Goal: Use online tool/utility: Use online tool/utility

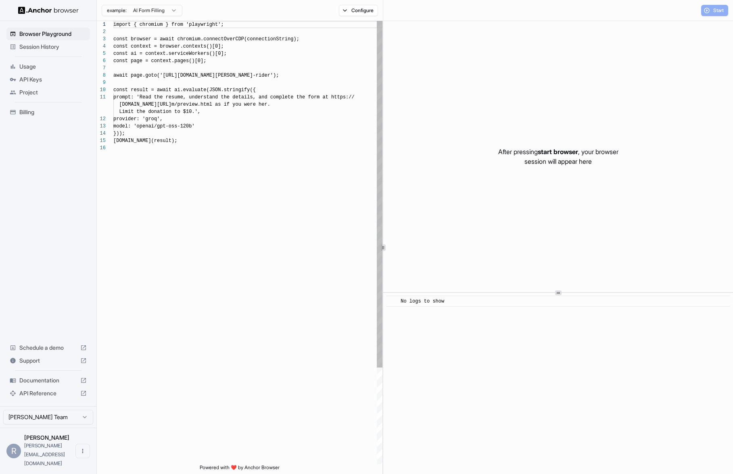
scroll to position [73, 0]
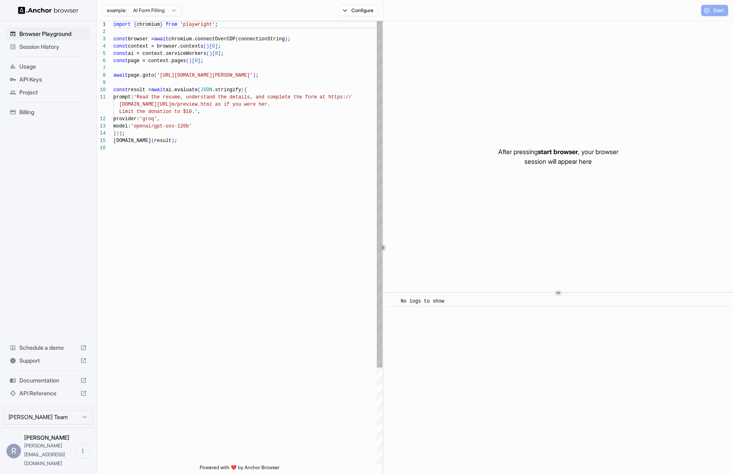
click at [177, 79] on div "import { chromium } from 'playwright' ; const browser = await chromium.connectO…" at bounding box center [247, 304] width 269 height 567
click at [194, 67] on div "import { chromium } from 'playwright' ; const browser = await chromium.connectO…" at bounding box center [247, 304] width 269 height 567
click at [217, 44] on div "import { chromium } from 'playwright' ; const browser = await chromium.connectO…" at bounding box center [247, 304] width 269 height 567
click at [186, 147] on div "import { chromium } from 'playwright' ; const browser = await chromium.connectO…" at bounding box center [247, 304] width 269 height 567
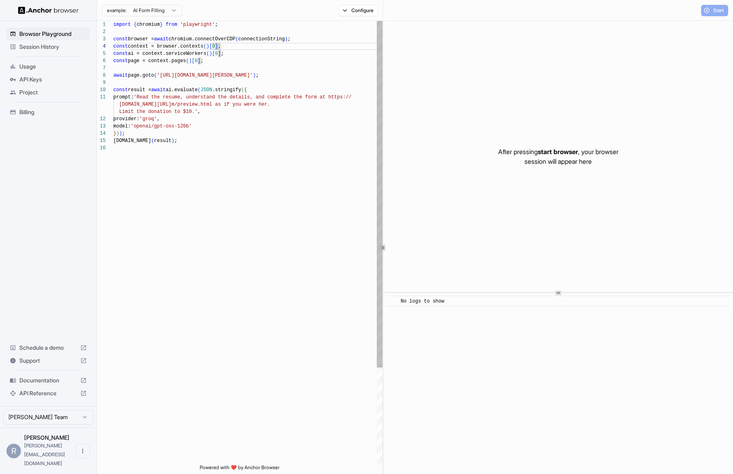
scroll to position [51, 0]
click at [245, 74] on div "import { chromium } from 'playwright' ; const browser = await chromium.connectO…" at bounding box center [247, 304] width 269 height 567
click at [255, 60] on div "import { chromium } from 'playwright' ; const browser = await chromium.connectO…" at bounding box center [247, 304] width 269 height 567
click at [228, 70] on div "import { chromium } from 'playwright' ; const browser = await chromium.connectO…" at bounding box center [247, 304] width 269 height 567
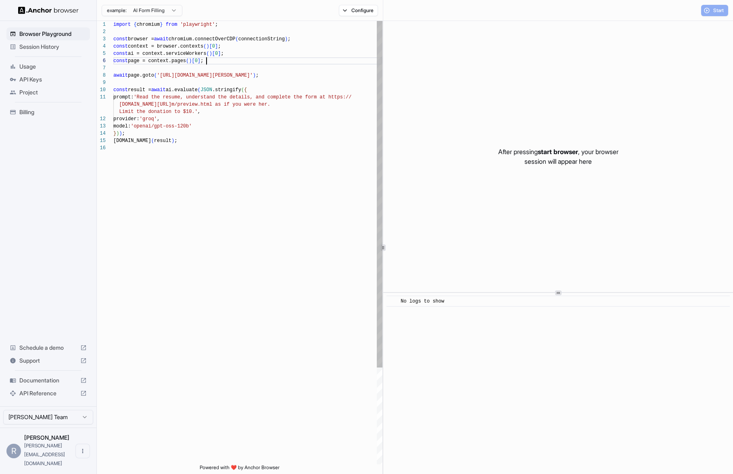
scroll to position [44, 0]
click at [209, 153] on div "import { chromium } from 'playwright' ; const browser = await chromium.connectO…" at bounding box center [247, 304] width 269 height 567
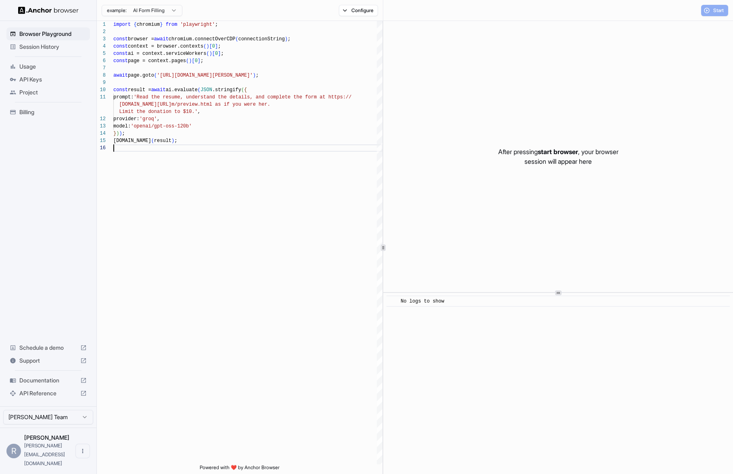
click at [165, 5] on html "Browser Playground Session History Usage API Keys Project Billing Schedule a de…" at bounding box center [366, 237] width 733 height 474
click at [142, 111] on html "Browser Playground Session History Usage API Keys Project Billing Schedule a de…" at bounding box center [366, 237] width 733 height 474
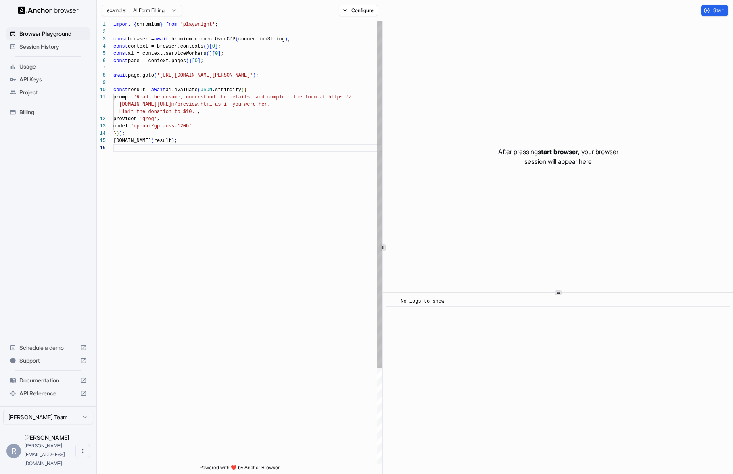
click at [141, 151] on div "import { chromium } from 'playwright' ; const browser = await chromium.connectO…" at bounding box center [247, 304] width 269 height 567
click at [181, 81] on div "import { chromium } from 'playwright' ; const browser = await chromium.connectO…" at bounding box center [247, 304] width 269 height 567
click at [185, 71] on div "import { chromium } from 'playwright' ; const browser = await chromium.connectO…" at bounding box center [247, 304] width 269 height 567
click at [185, 79] on div "import { chromium } from 'playwright' ; const browser = await chromium.connectO…" at bounding box center [247, 304] width 269 height 567
click at [184, 88] on div "import { chromium } from 'playwright' ; const browser = await chromium.connectO…" at bounding box center [247, 304] width 269 height 567
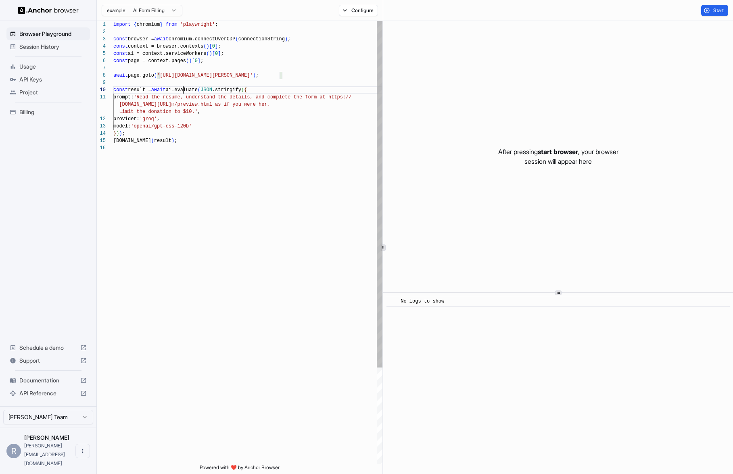
scroll to position [65, 0]
click at [190, 72] on div "import { chromium } from 'playwright' ; const browser = await chromium.connectO…" at bounding box center [247, 304] width 269 height 567
click at [171, 203] on div "import { chromium } from 'playwright' ; const browser = await chromium.connectO…" at bounding box center [247, 304] width 269 height 567
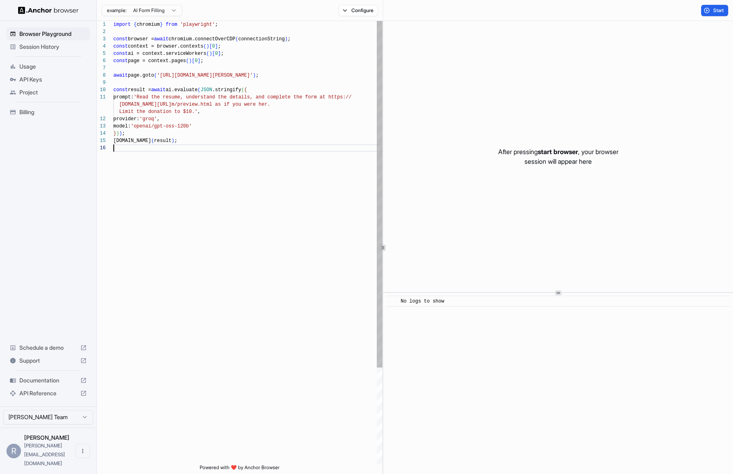
click at [224, 58] on div "import { chromium } from 'playwright' ; const browser = await chromium.connectO…" at bounding box center [247, 304] width 269 height 567
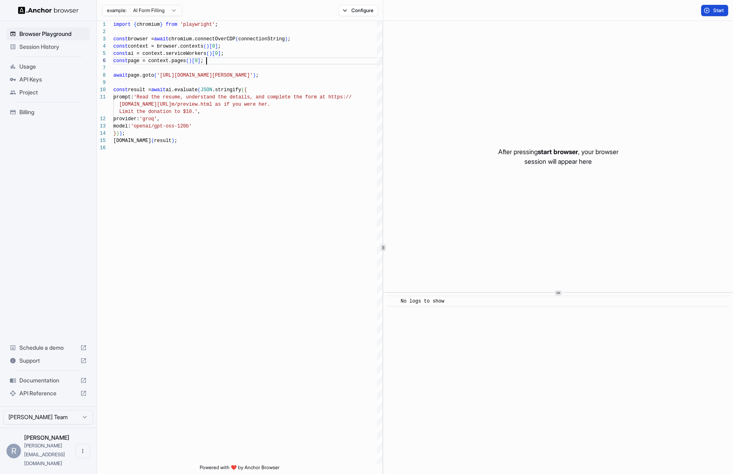
click at [713, 12] on span "Start" at bounding box center [718, 10] width 11 height 6
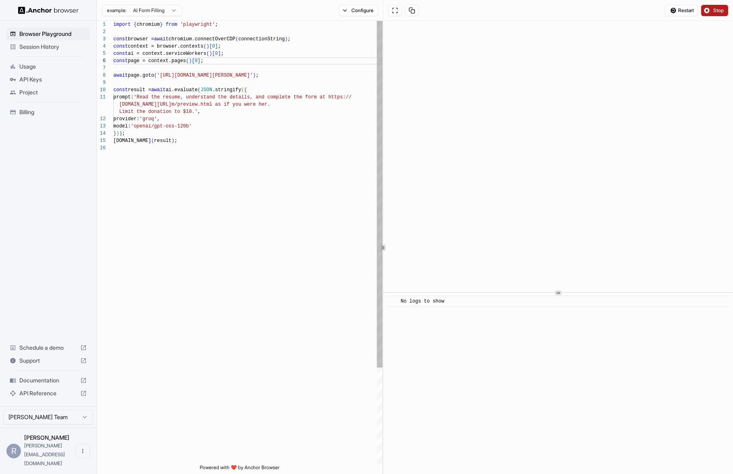
click at [170, 234] on div "import { chromium } from 'playwright' ; const browser = await chromium.connectO…" at bounding box center [247, 304] width 269 height 567
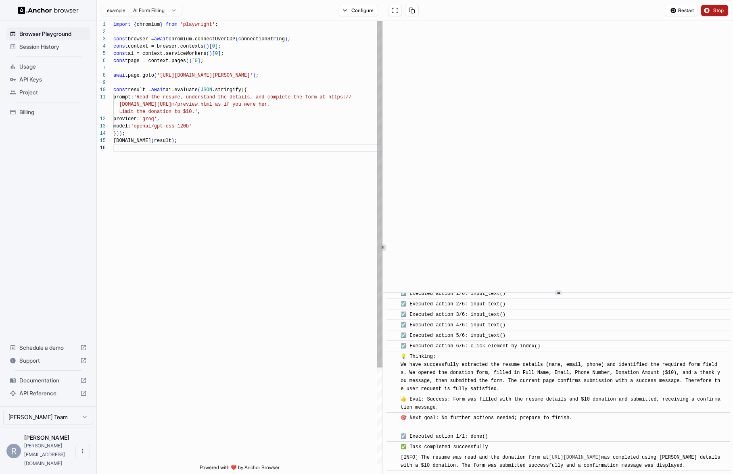
scroll to position [334, 0]
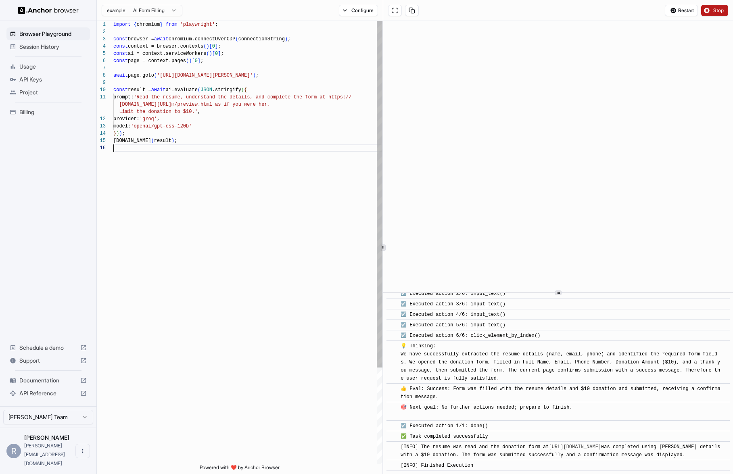
click at [196, 210] on div "import { chromium } from 'playwright' ; const browser = await chromium.connectO…" at bounding box center [247, 304] width 269 height 567
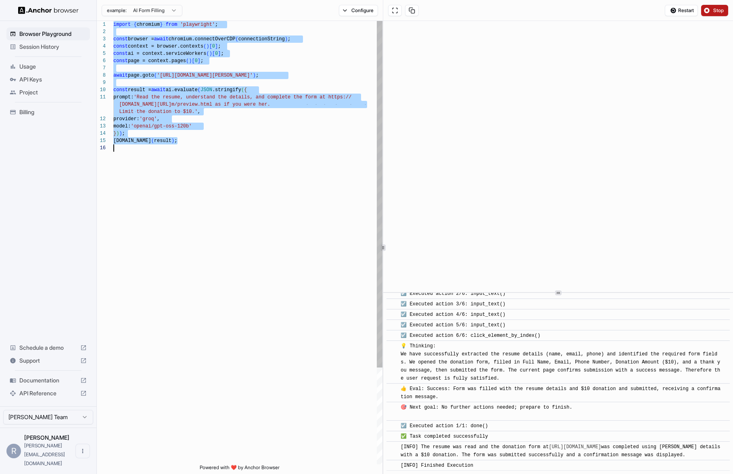
scroll to position [0, 0]
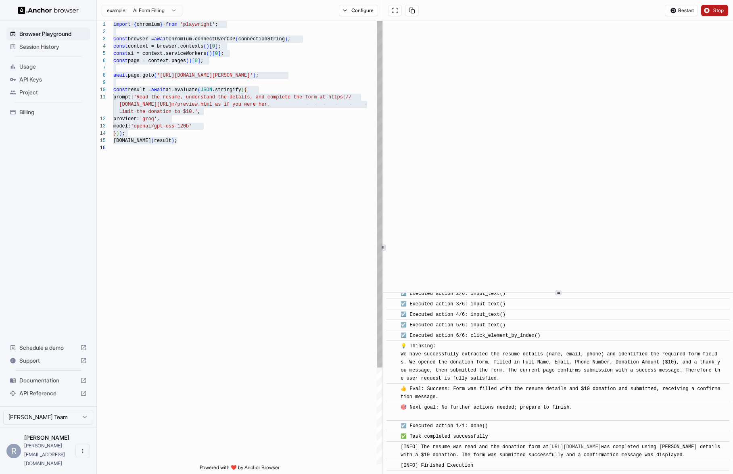
click at [253, 178] on div "import { chromium } from 'playwright' ; const browser = await chromium.connectO…" at bounding box center [247, 304] width 269 height 567
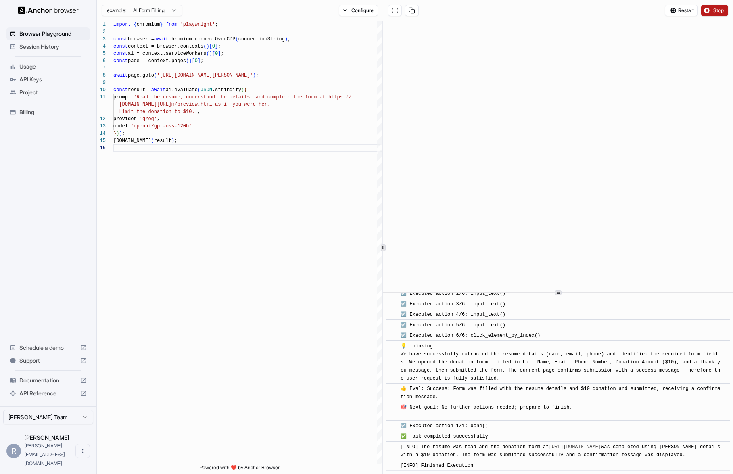
click at [144, 13] on html "Browser Playground Session History Usage API Keys Project Billing Schedule a de…" at bounding box center [366, 237] width 733 height 474
click at [181, 182] on html "Browser Playground Session History Usage API Keys Project Billing Schedule a de…" at bounding box center [366, 237] width 733 height 474
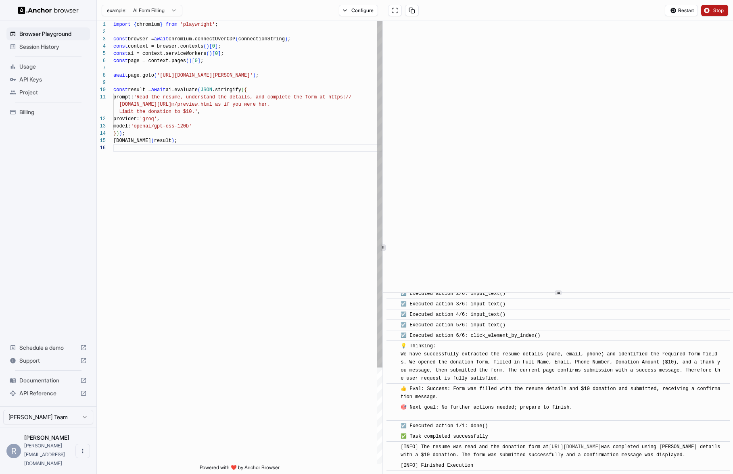
click at [205, 180] on div "import { chromium } from 'playwright' ; const browser = await chromium.connectO…" at bounding box center [247, 304] width 269 height 567
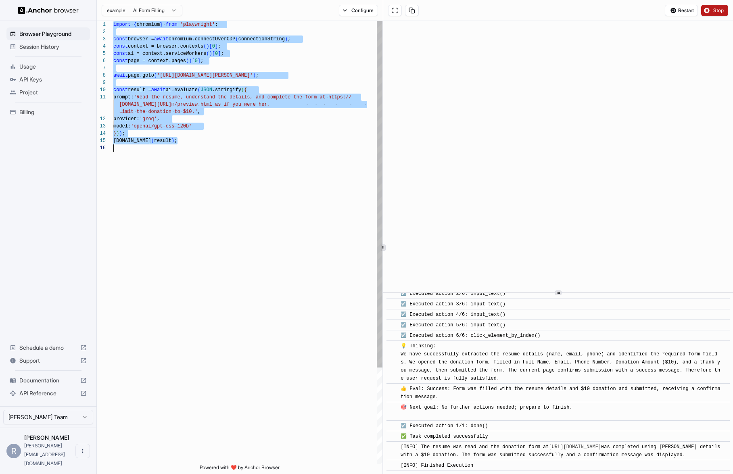
scroll to position [44, 0]
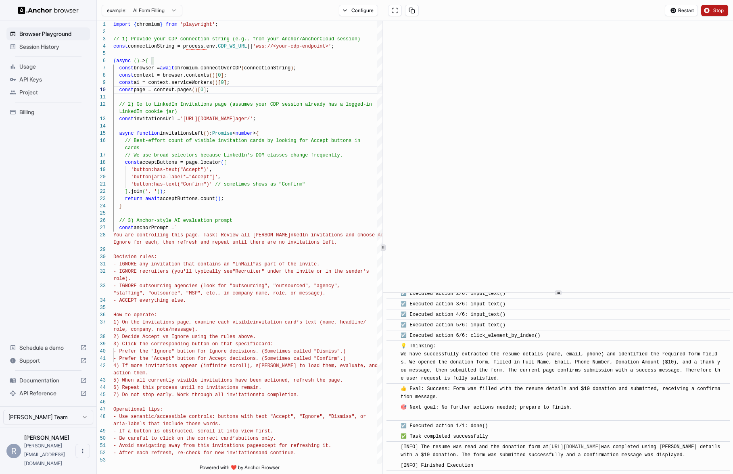
click at [709, 8] on button "Stop" at bounding box center [714, 10] width 27 height 11
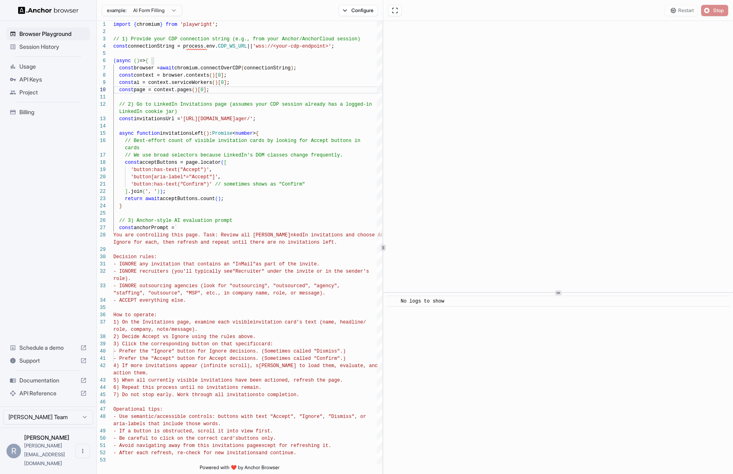
scroll to position [0, 0]
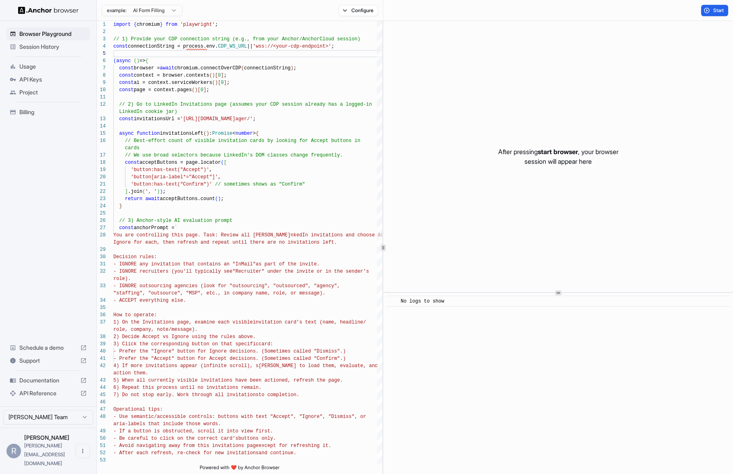
click at [153, 11] on html "Browser Playground Session History Usage API Keys Project Billing Schedule a de…" at bounding box center [366, 237] width 733 height 474
click at [147, 9] on html "Browser Playground Session History Usage API Keys Project Billing Schedule a de…" at bounding box center [366, 237] width 733 height 474
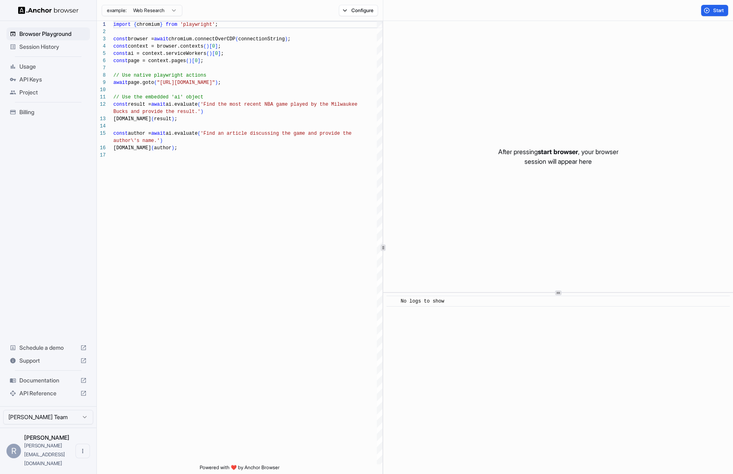
click at [150, 13] on html "Browser Playground Session History Usage API Keys Project Billing Schedule a de…" at bounding box center [366, 237] width 733 height 474
type textarea "**********"
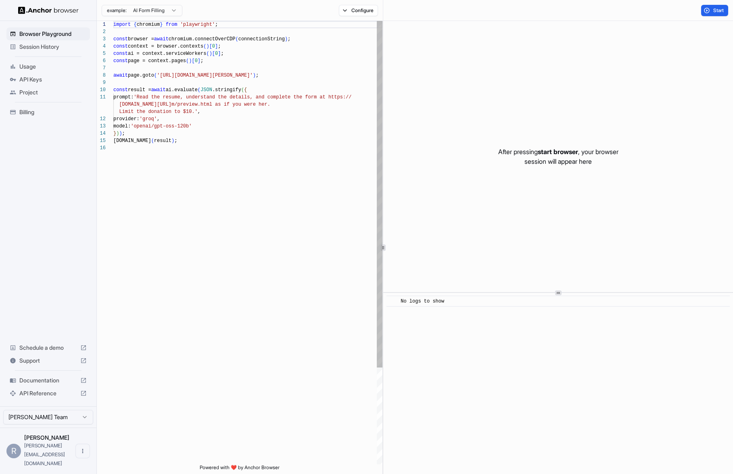
click at [181, 50] on div "import { chromium } from 'playwright' ; const browser = await chromium.connectO…" at bounding box center [247, 304] width 269 height 567
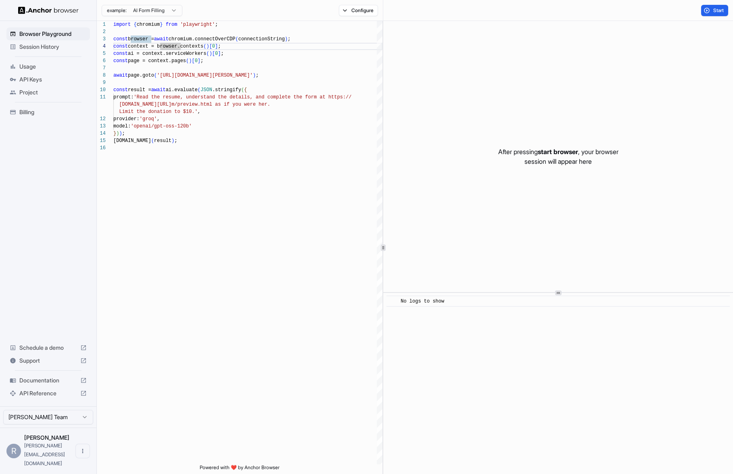
click at [145, 7] on html "Browser Playground Session History Usage API Keys Project Billing Schedule a de…" at bounding box center [366, 237] width 733 height 474
click at [208, 130] on html "Browser Playground Session History Usage API Keys Project Billing Schedule a de…" at bounding box center [366, 237] width 733 height 474
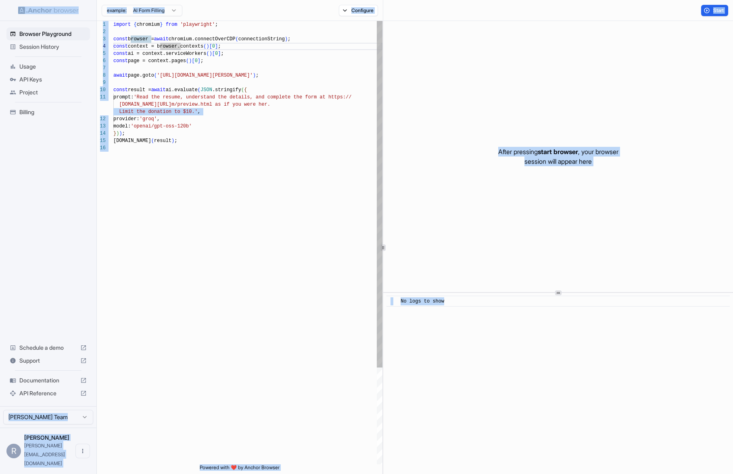
click at [230, 112] on div "import { chromium } from 'playwright' ; const browser = await chromium.connectO…" at bounding box center [247, 304] width 269 height 567
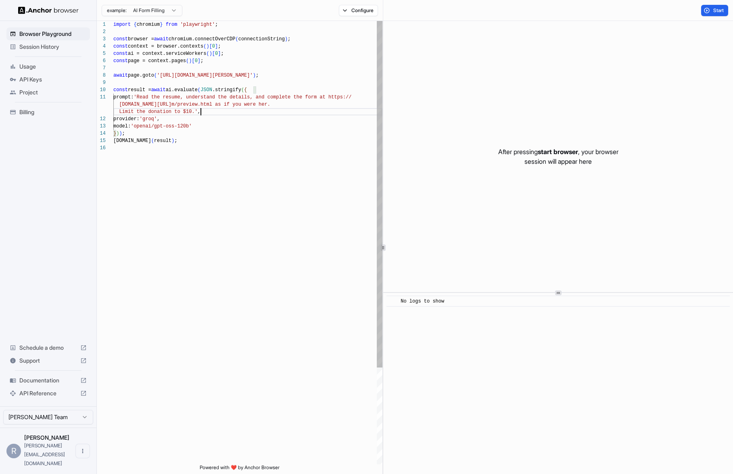
click at [270, 79] on div "import { chromium } from 'playwright' ; const browser = await chromium.connectO…" at bounding box center [247, 304] width 269 height 567
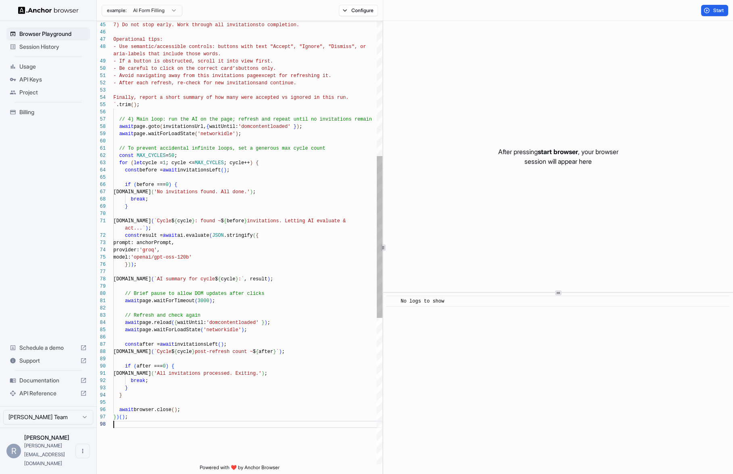
scroll to position [44, 0]
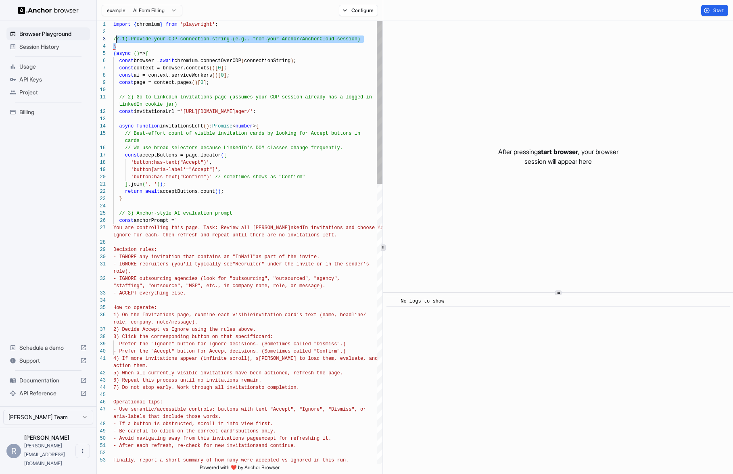
scroll to position [7, 0]
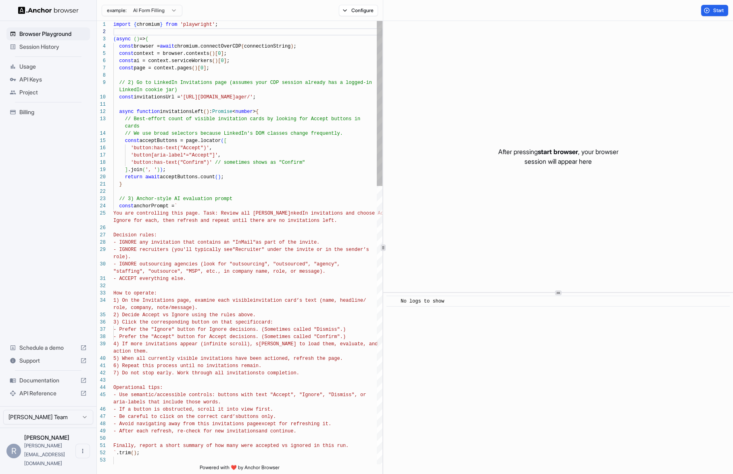
click at [714, 12] on span "Start" at bounding box center [718, 10] width 11 height 6
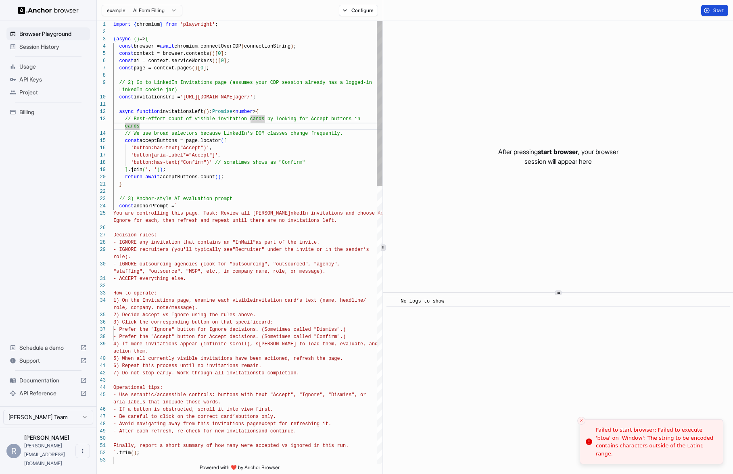
type textarea "**********"
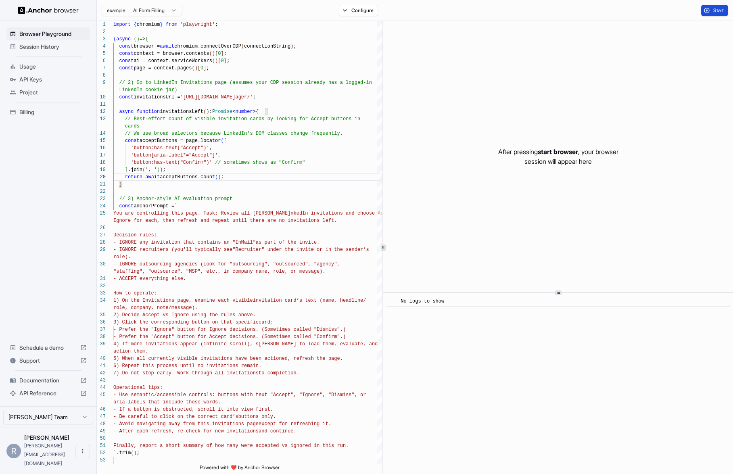
click at [713, 8] on span "Start" at bounding box center [718, 10] width 11 height 6
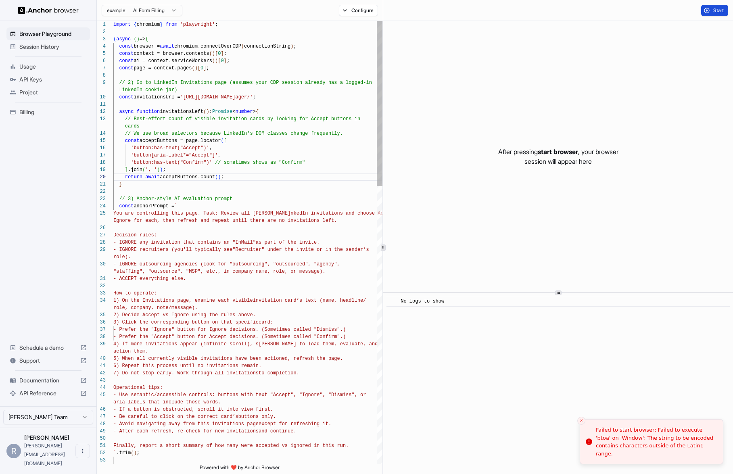
type textarea "****"
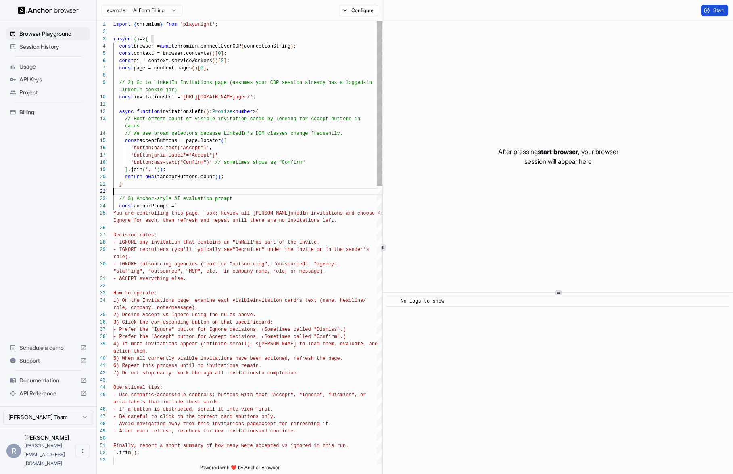
click at [712, 10] on button "Start" at bounding box center [714, 10] width 27 height 11
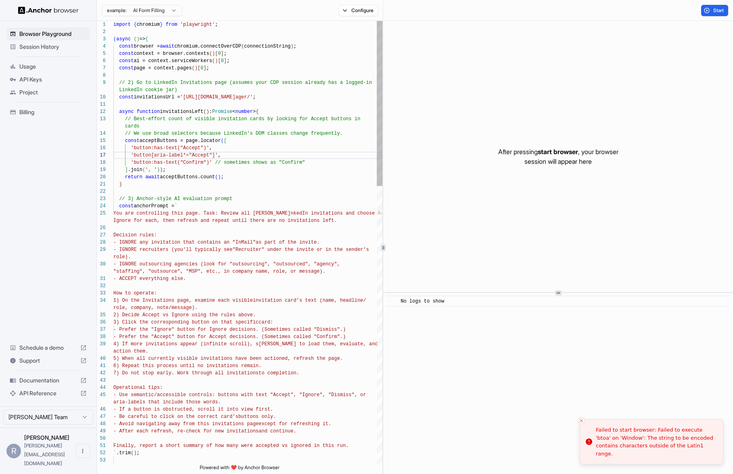
type textarea "**********"
click at [36, 33] on span "Browser Playground" at bounding box center [52, 34] width 67 height 8
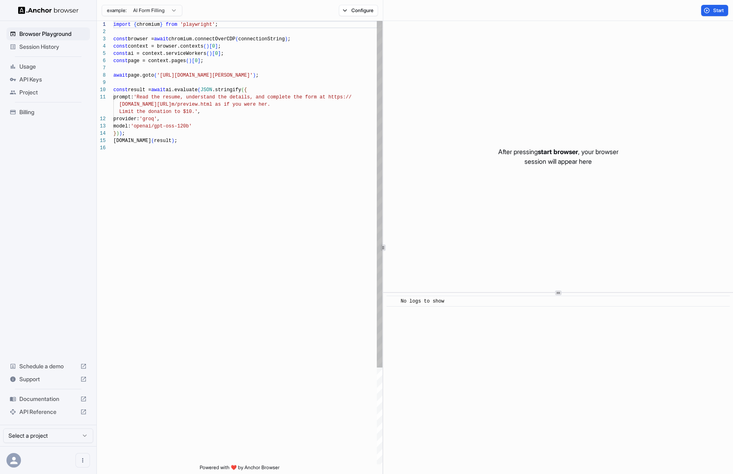
scroll to position [73, 0]
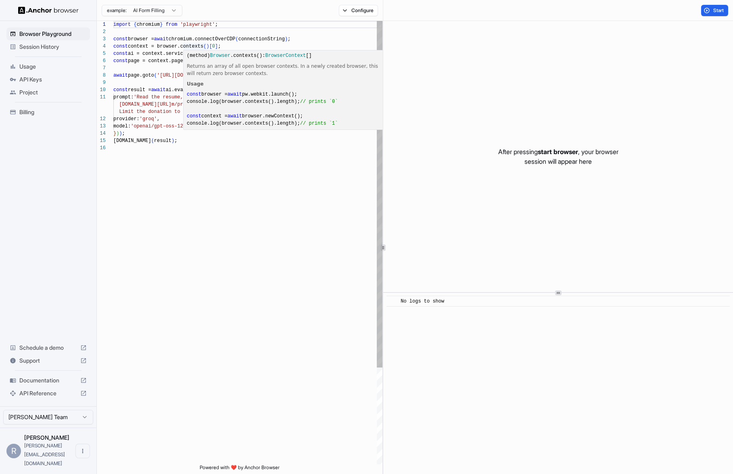
click at [143, 88] on div "import { chromium } from 'playwright' ; const browser = await chromium.connectO…" at bounding box center [247, 304] width 269 height 567
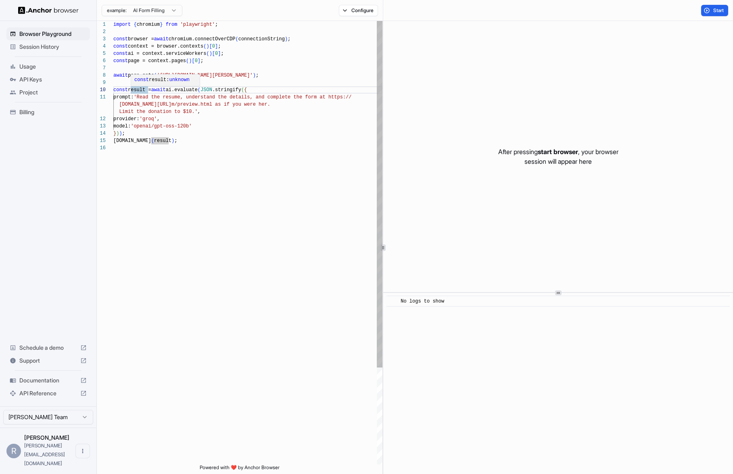
click at [169, 137] on div "import { chromium } from 'playwright' ; const browser = await chromium.connectO…" at bounding box center [247, 304] width 269 height 567
click at [217, 129] on div "import { chromium } from 'playwright' ; const browser = await chromium.connectO…" at bounding box center [247, 304] width 269 height 567
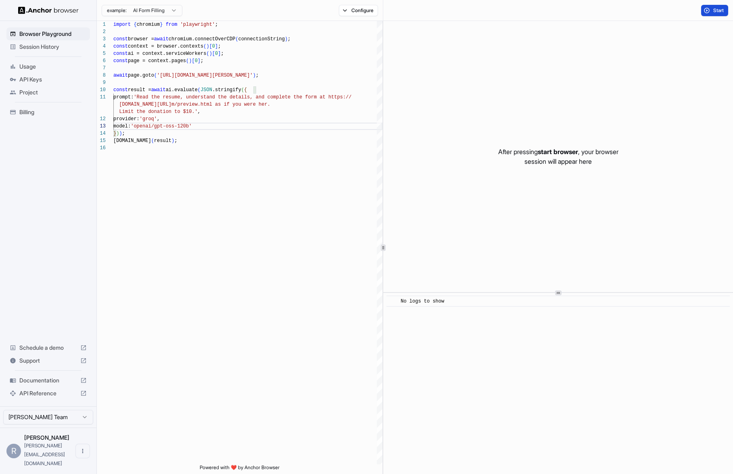
click at [708, 13] on button "Start" at bounding box center [714, 10] width 27 height 11
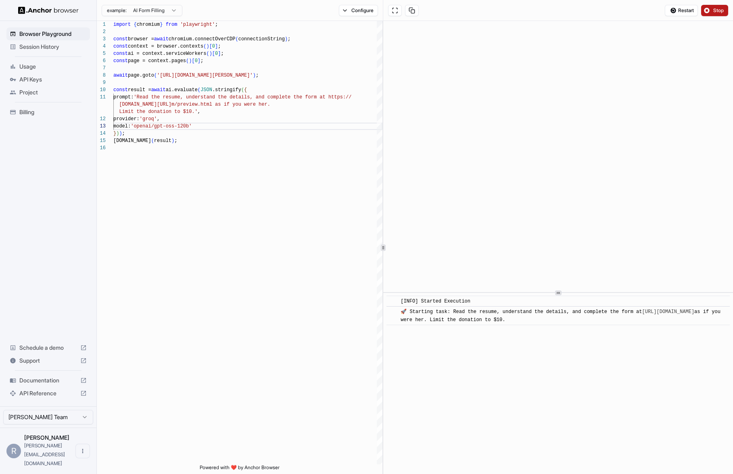
click at [715, 10] on span "Stop" at bounding box center [718, 10] width 11 height 6
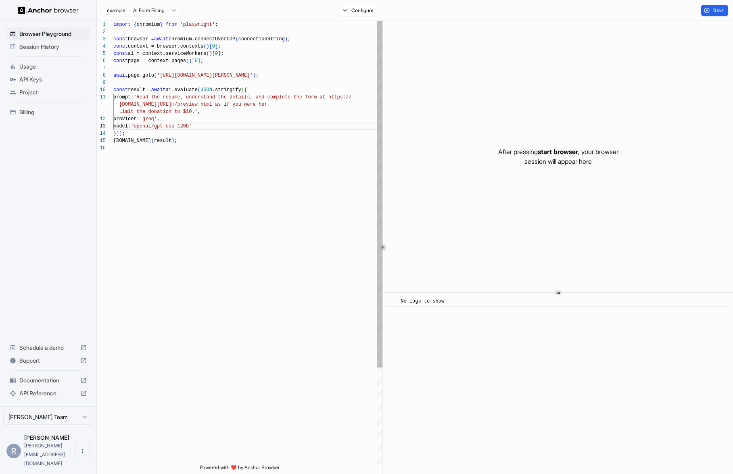
click at [246, 232] on div "import { chromium } from 'playwright' ; const browser = await chromium.connectO…" at bounding box center [247, 304] width 269 height 567
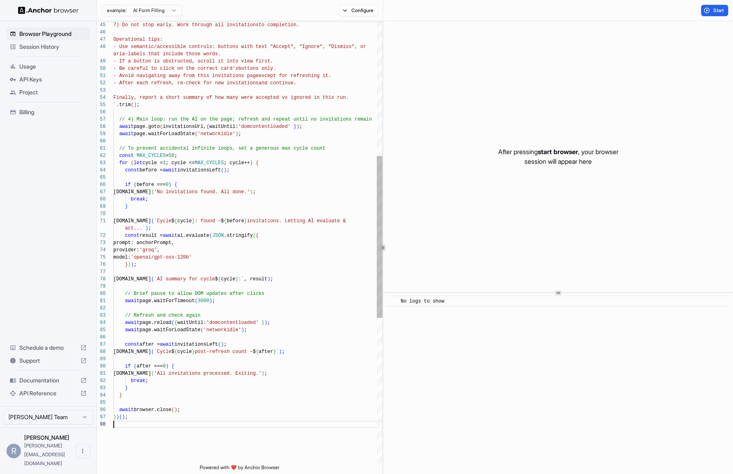
scroll to position [44, 0]
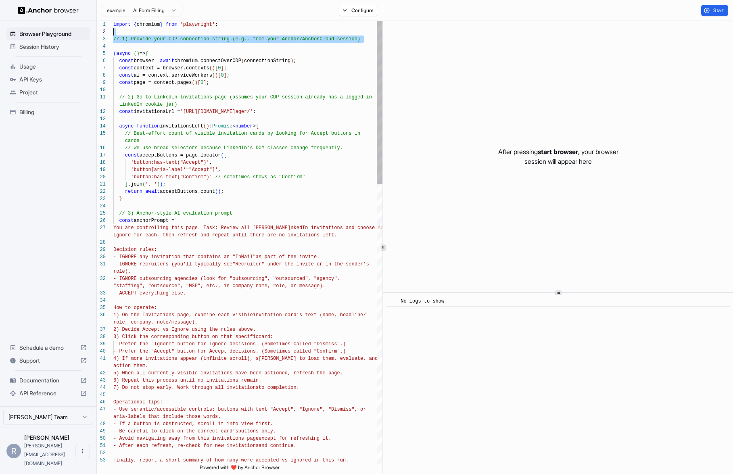
scroll to position [7, 0]
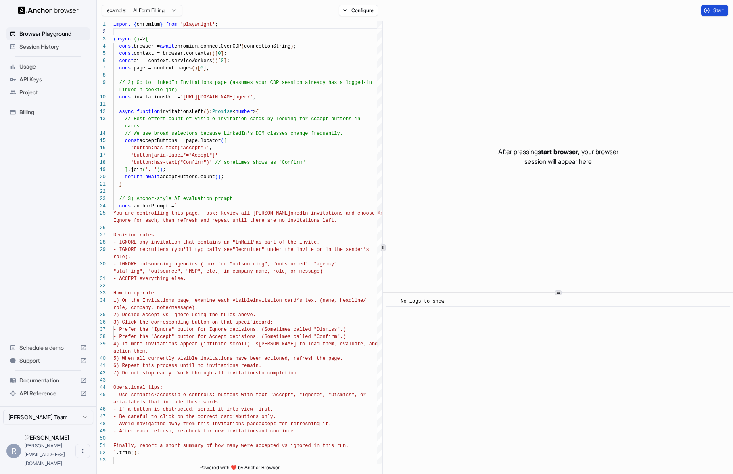
click at [713, 7] on span "Start" at bounding box center [718, 10] width 11 height 6
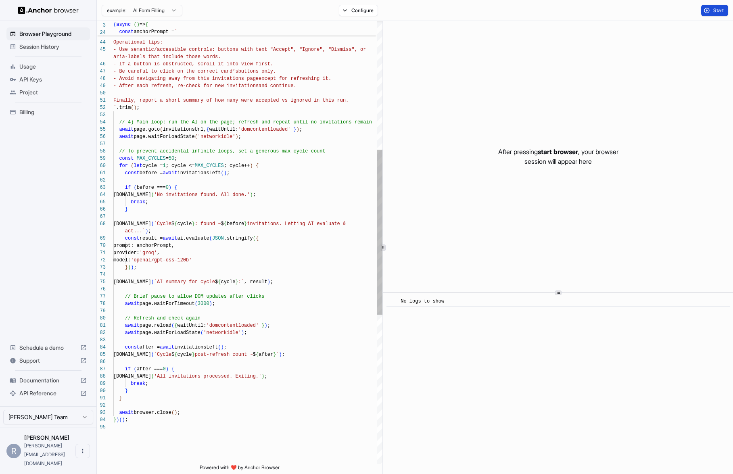
click at [174, 218] on div "if ( before === 0 ) { [DOMAIN_NAME] ( 'No invitations found. All done.' ) ; bre…" at bounding box center [247, 271] width 269 height 1191
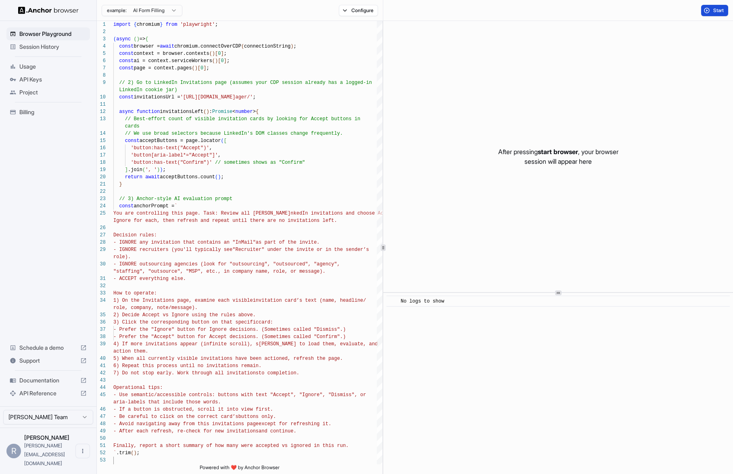
click at [702, 11] on button "Start" at bounding box center [714, 10] width 27 height 11
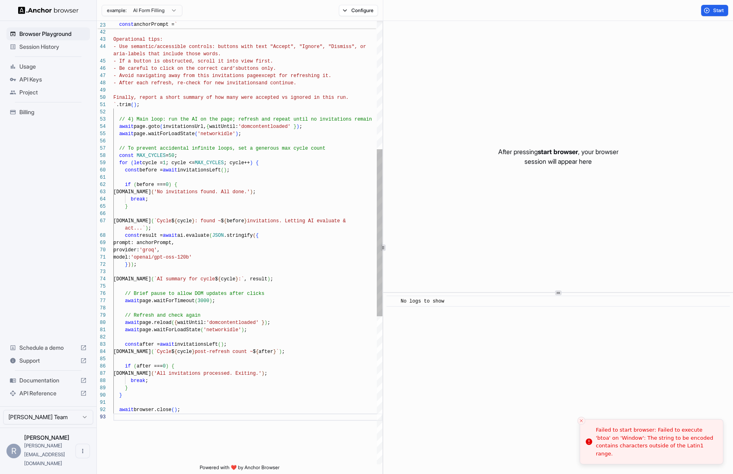
scroll to position [0, 0]
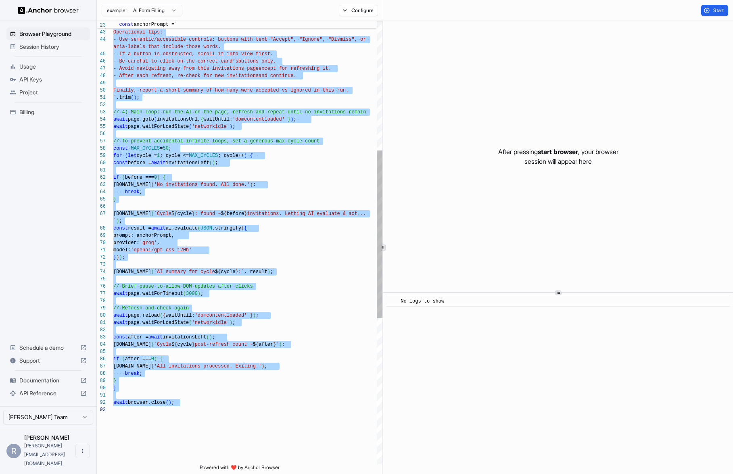
click at [177, 167] on div "// 4) Main loop: run the AI on the page; refresh a nd repeat until no invitatio…" at bounding box center [247, 265] width 269 height 1170
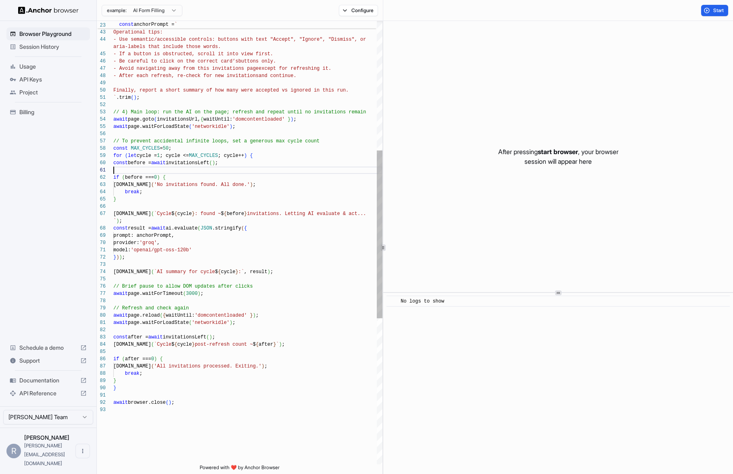
scroll to position [51, 0]
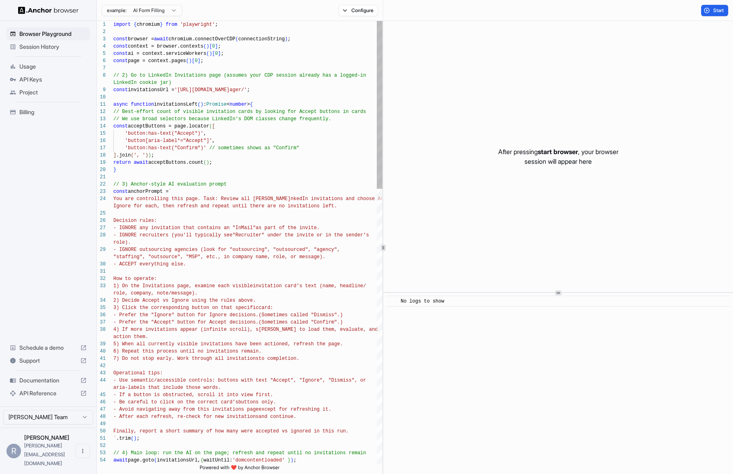
click at [710, 8] on button "Start" at bounding box center [714, 10] width 27 height 11
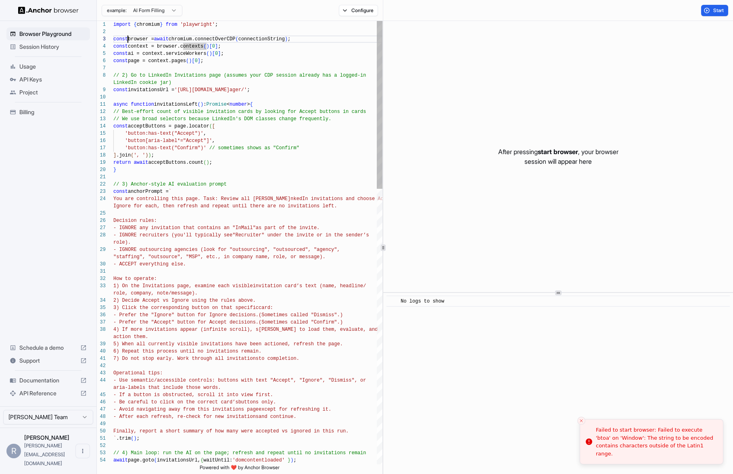
scroll to position [15, 0]
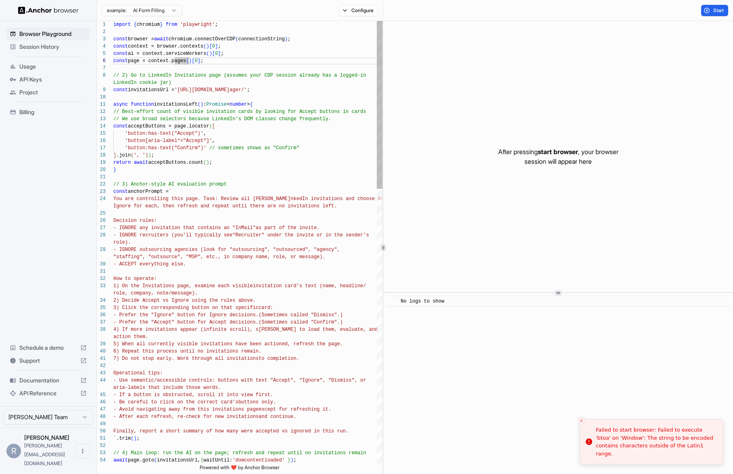
scroll to position [7, 0]
click at [134, 5] on html "Browser Playground Session History Usage API Keys Project Billing Schedule a de…" at bounding box center [366, 237] width 733 height 474
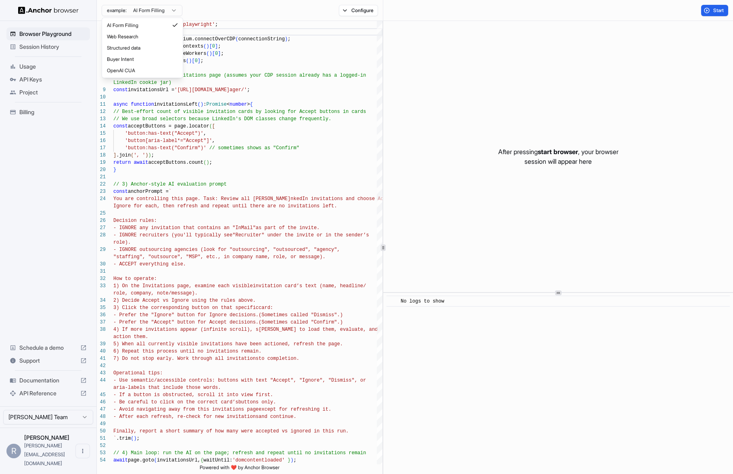
type textarea "**********"
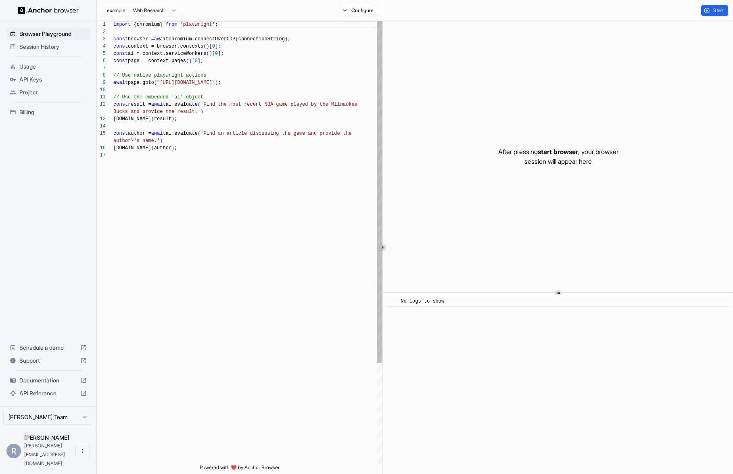
scroll to position [0, 0]
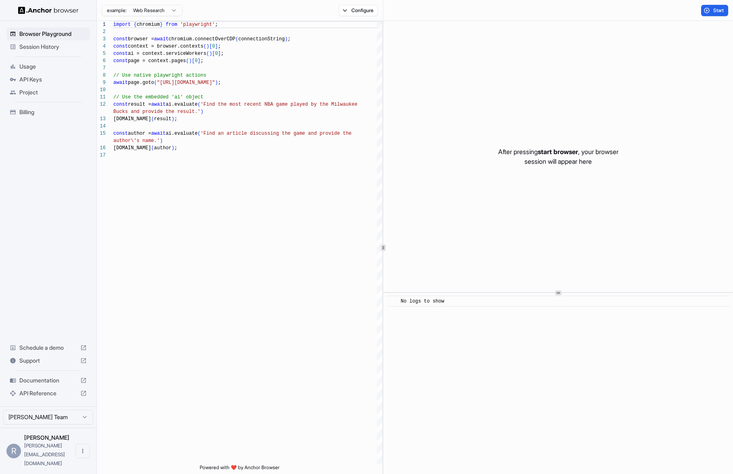
click at [152, 11] on html "Browser Playground Session History Usage API Keys Project Billing Schedule a de…" at bounding box center [366, 237] width 733 height 474
click at [211, 76] on html "Browser Playground Session History Usage API Keys Project Billing Schedule a de…" at bounding box center [366, 237] width 733 height 474
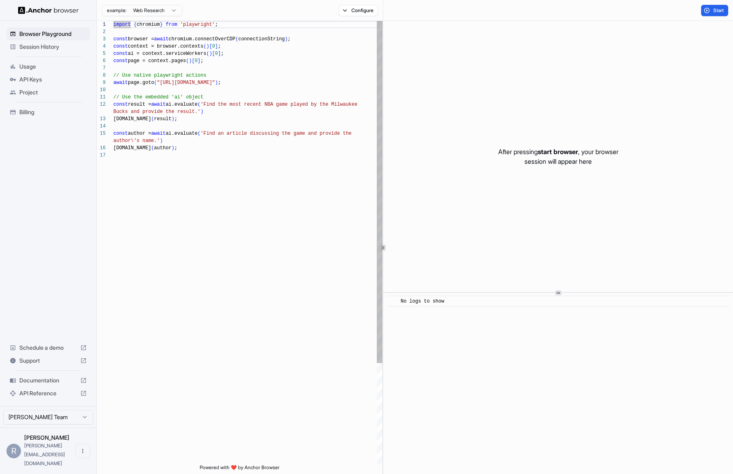
click at [163, 146] on div "import { chromium } from 'playwright' ; const browser = await chromium.connectO…" at bounding box center [247, 308] width 269 height 574
click at [191, 237] on div "import { chromium } from 'playwright' ; const browser = await chromium.connectO…" at bounding box center [247, 308] width 269 height 574
click at [265, 183] on div "import { chromium } from 'playwright' ; const browser = await chromium.connectO…" at bounding box center [247, 308] width 269 height 574
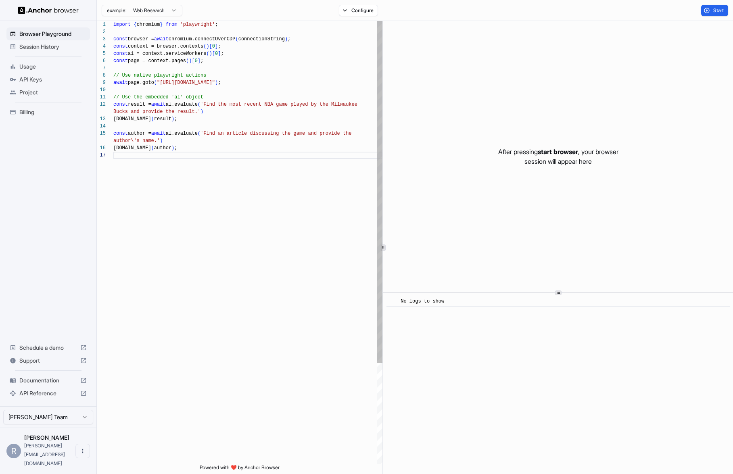
click at [213, 115] on div "import { chromium } from 'playwright' ; const browser = await chromium.connectO…" at bounding box center [247, 308] width 269 height 574
click at [222, 134] on div "import { chromium } from 'playwright' ; const browser = await chromium.connectO…" at bounding box center [247, 308] width 269 height 574
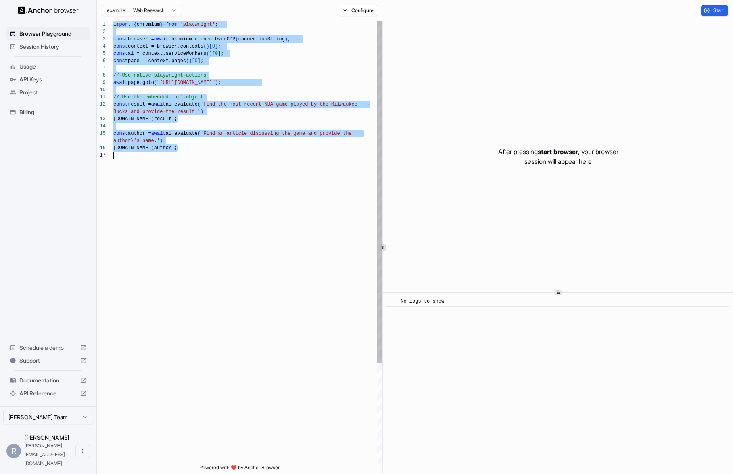
scroll to position [44, 0]
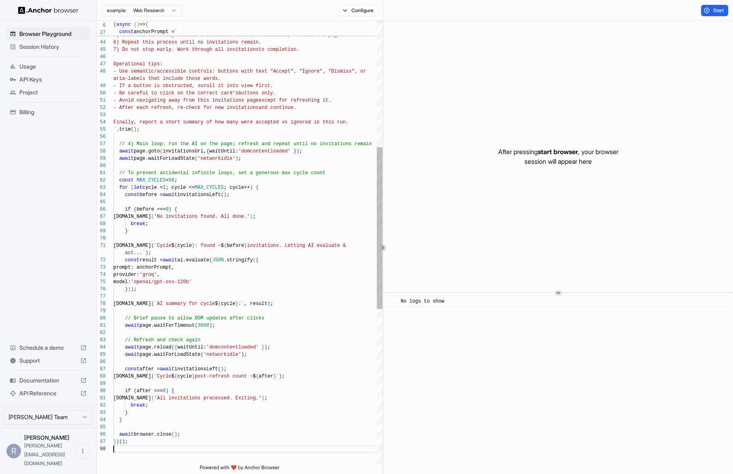
click at [189, 127] on div "6) Repeat this process until no invitations remain . 7) Do not stop early. Work…" at bounding box center [247, 282] width 269 height 1213
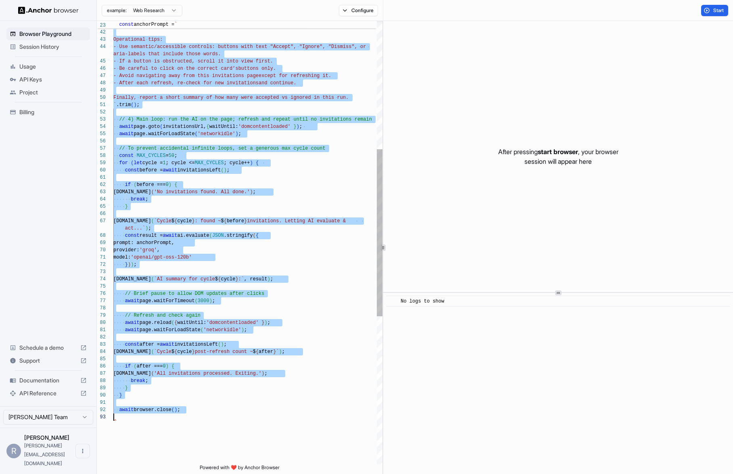
scroll to position [0, 0]
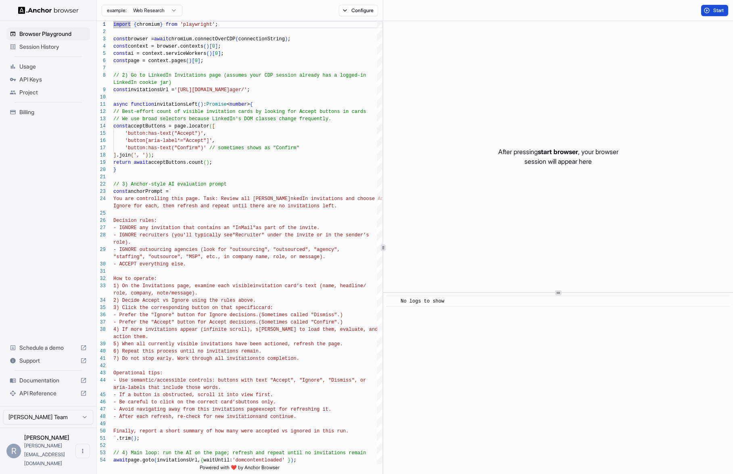
click at [707, 14] on button "Start" at bounding box center [714, 10] width 27 height 11
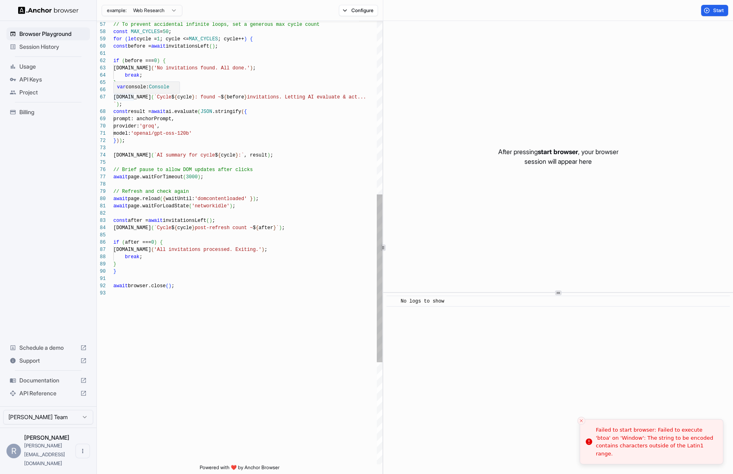
click at [134, 92] on div "var console: Console" at bounding box center [147, 88] width 67 height 12
click at [228, 86] on div "// To prevent accidental infinite loops, set a gen erous max cycle count const …" at bounding box center [247, 148] width 269 height 1170
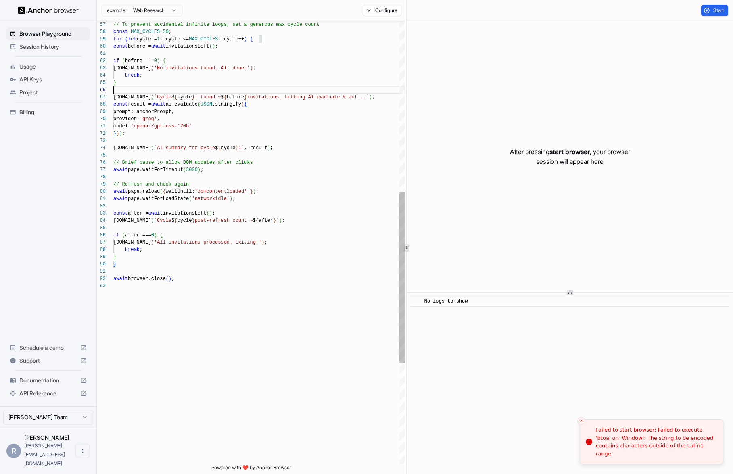
click at [407, 141] on div at bounding box center [407, 247] width 0 height 453
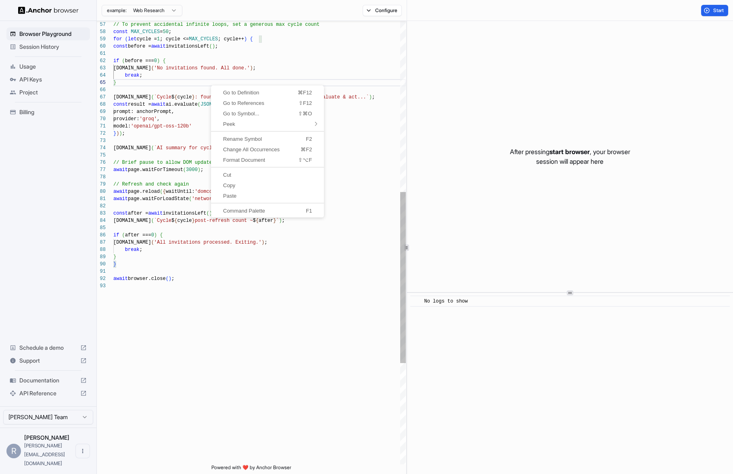
scroll to position [65, 0]
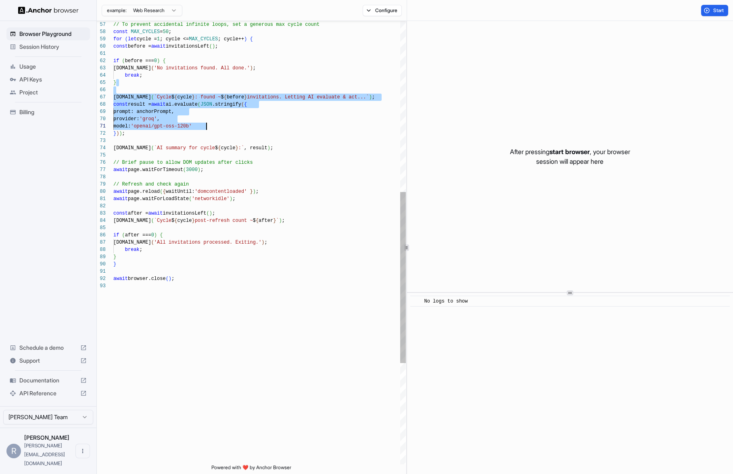
drag, startPoint x: 205, startPoint y: 85, endPoint x: 214, endPoint y: 127, distance: 43.4
click at [214, 127] on div "// To prevent accidental infinite loops, set a gen erous max cycle count const …" at bounding box center [259, 152] width 293 height 1148
click at [195, 118] on div "// To prevent accidental infinite loops, set a gen erous max cycle count const …" at bounding box center [259, 152] width 293 height 1148
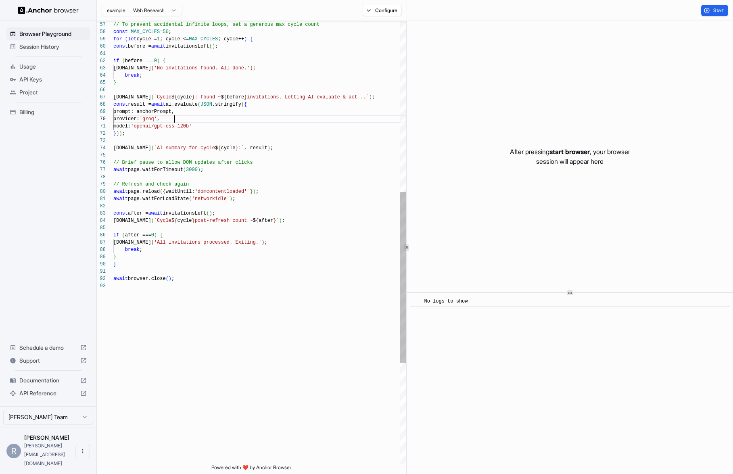
scroll to position [29, 0]
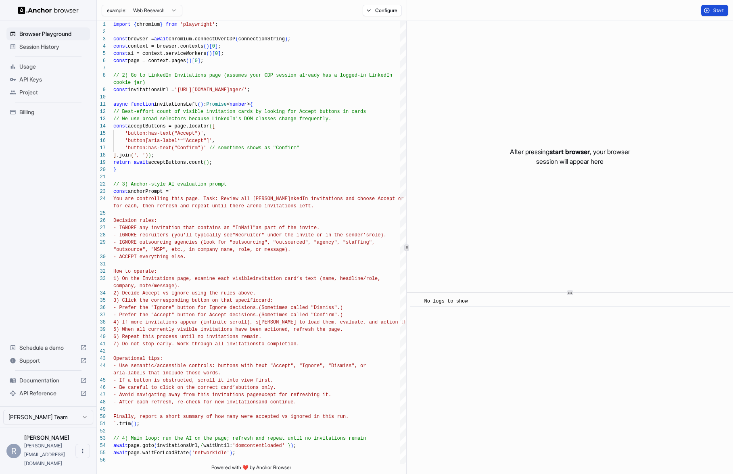
click at [706, 13] on button "Start" at bounding box center [714, 10] width 27 height 11
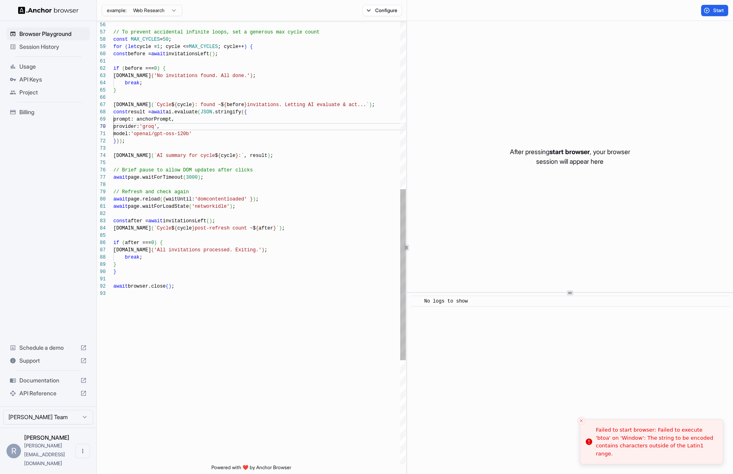
click at [147, 276] on div "} console.info ( `Cycle $ { cycle } : found ~ $ { before } invitations. Letting…" at bounding box center [259, 160] width 293 height 1148
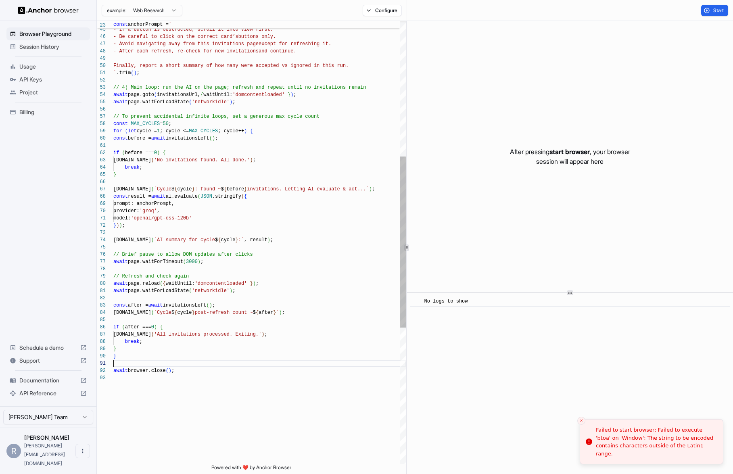
click at [165, 78] on div "} console.info ( `Cycle $ { cycle } : found ~ $ { before } invitations. Letting…" at bounding box center [259, 244] width 293 height 1148
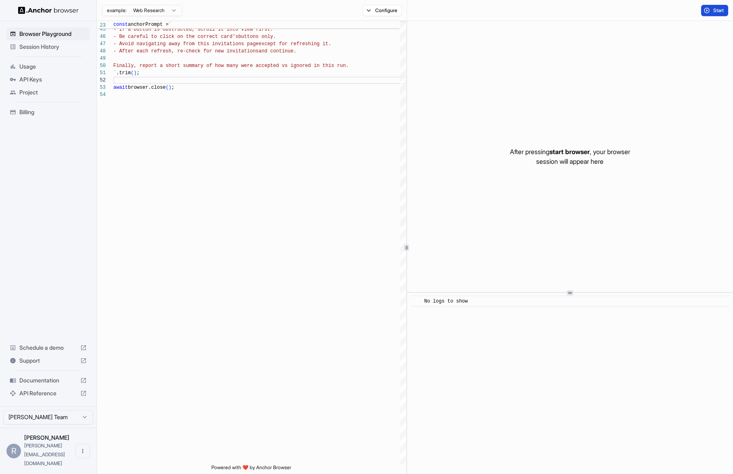
click at [710, 10] on button "Start" at bounding box center [714, 10] width 27 height 11
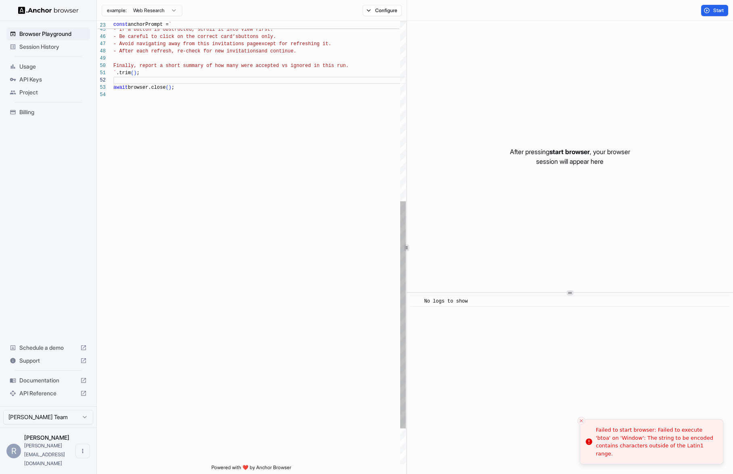
click at [237, 80] on div "await browser.close ( ) ; ` .trim ( ) ; Finally, report a short summary of how …" at bounding box center [259, 102] width 293 height 865
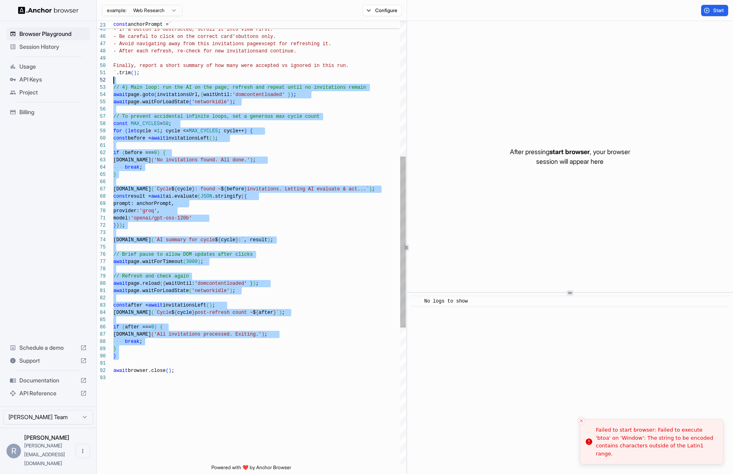
click at [237, 80] on div "` .trim ( ) ; Finally, report a short summary of how many were a ccepted vs ign…" at bounding box center [259, 244] width 293 height 1148
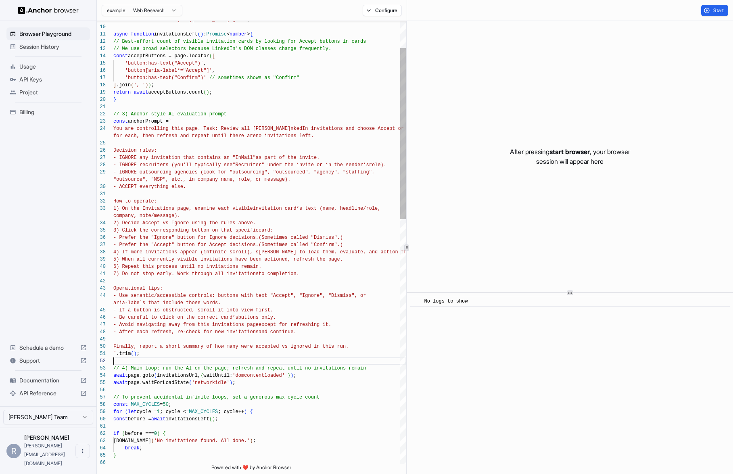
click at [113, 130] on span "You are controlling this page. Task: Review all [PERSON_NAME]" at bounding box center [201, 129] width 177 height 6
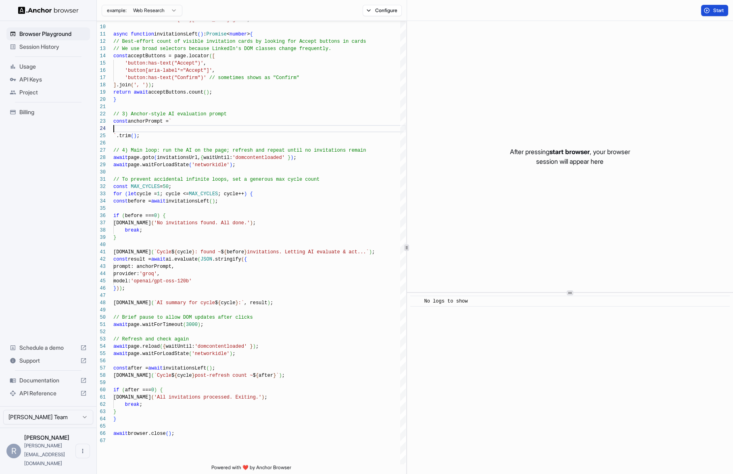
click at [708, 13] on button "Start" at bounding box center [714, 10] width 27 height 11
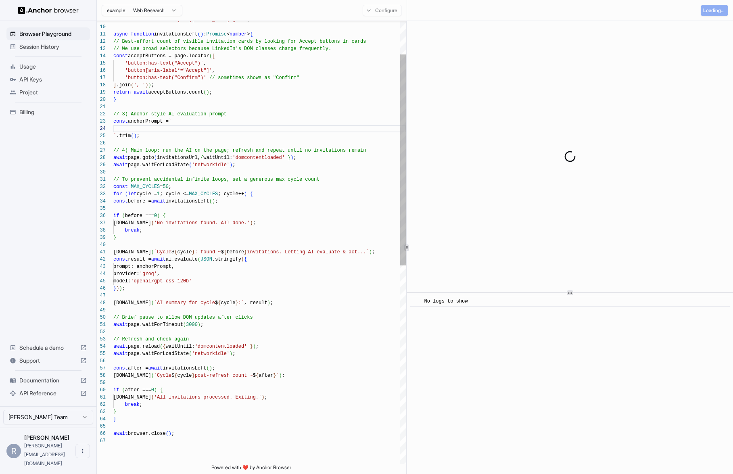
click at [211, 131] on div "` .trim ( ) ; // 4) Main loop: run the AI on the page; refresh a nd repeat unti…" at bounding box center [259, 416] width 293 height 930
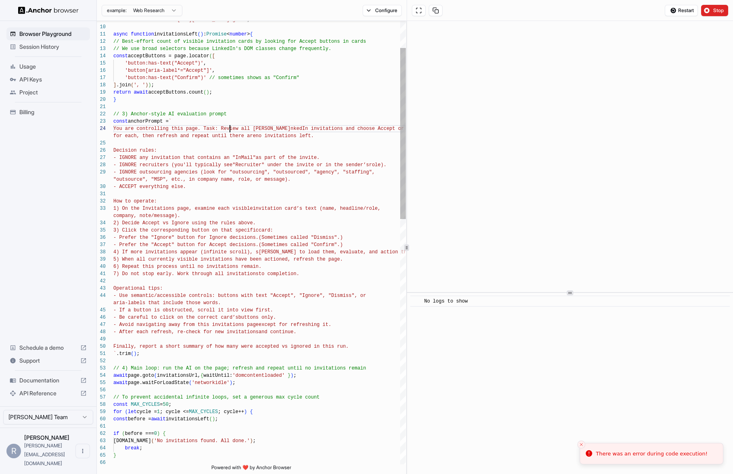
click at [714, 8] on span "Stop" at bounding box center [718, 10] width 11 height 6
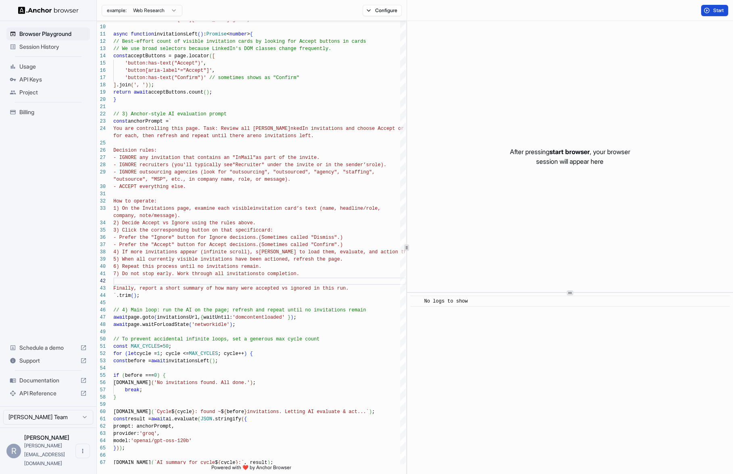
click at [713, 5] on button "Start" at bounding box center [714, 10] width 27 height 11
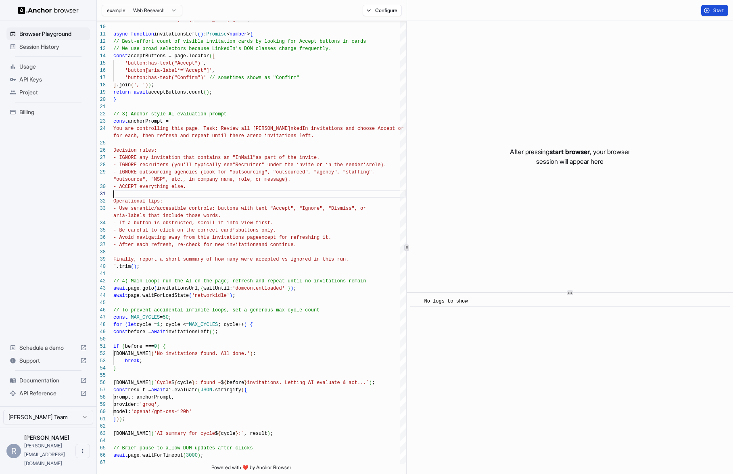
click at [709, 13] on button "Start" at bounding box center [714, 10] width 27 height 11
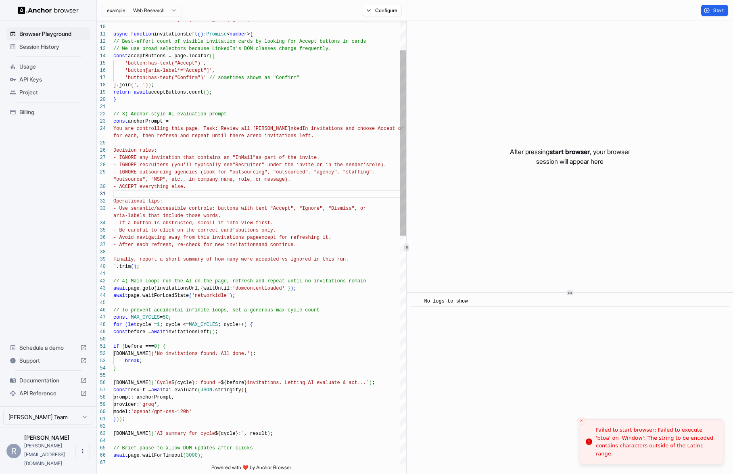
click at [320, 204] on div "` .trim ( ) ; // 4) Main loop: run the AI on the page; refresh a nd repeat unti…" at bounding box center [259, 481] width 293 height 1061
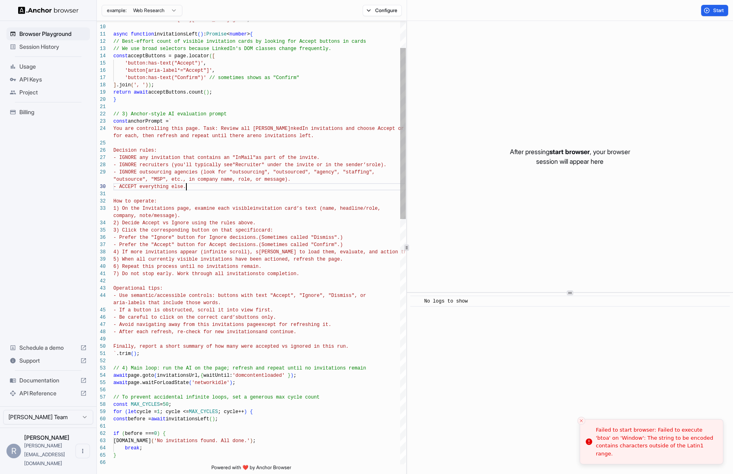
scroll to position [15, 0]
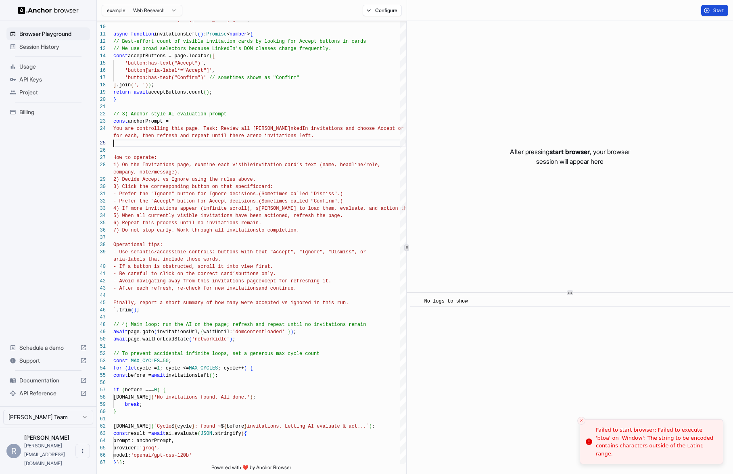
click at [727, 10] on button "Start" at bounding box center [714, 10] width 27 height 11
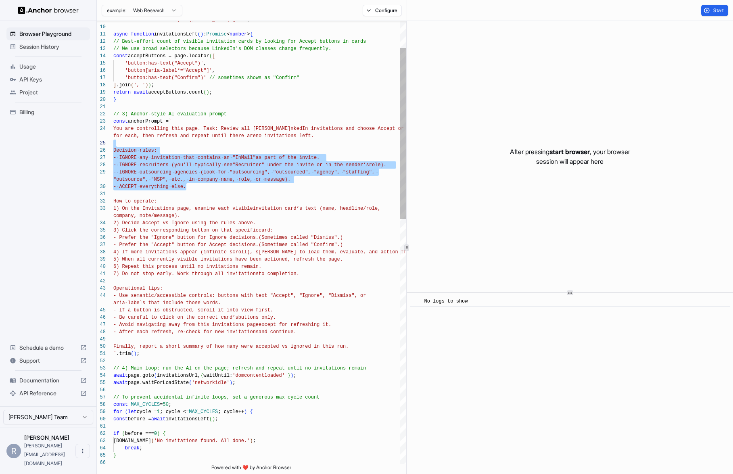
type textarea "**********"
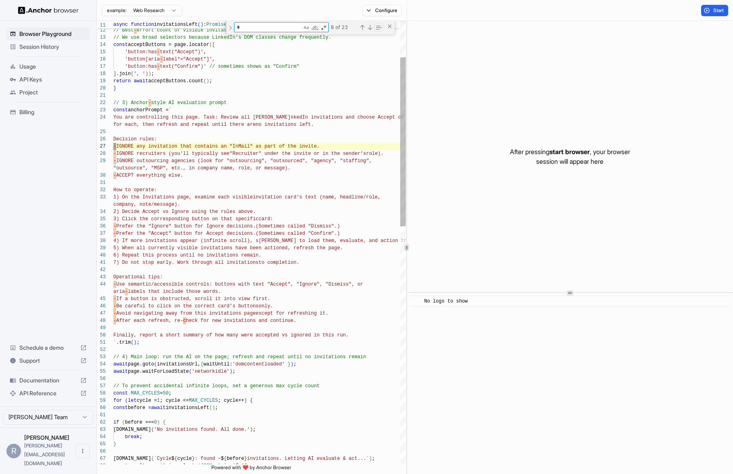
scroll to position [36, 0]
type textarea "*"
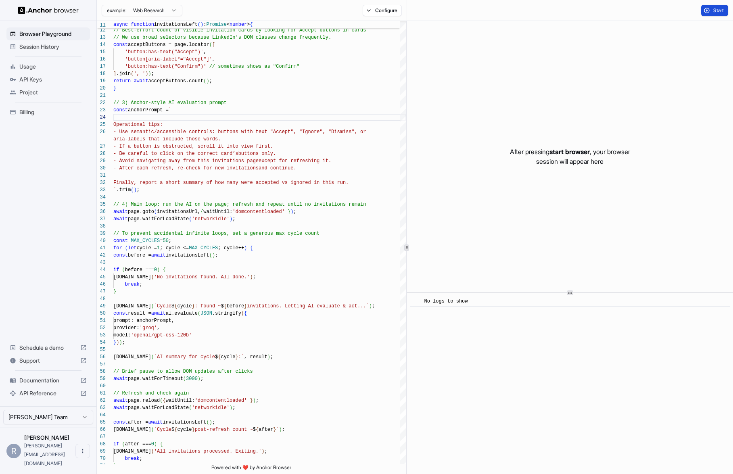
click at [704, 9] on button "Start" at bounding box center [714, 10] width 27 height 11
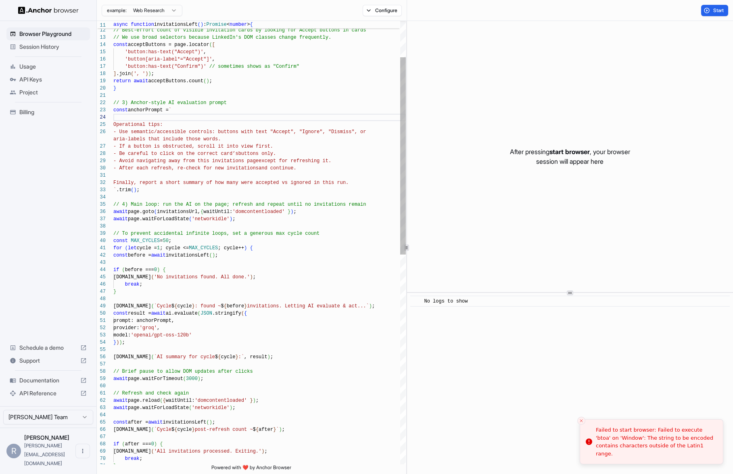
click at [196, 231] on div "` .trim ( ) ; // 4) Main loop: run the AI on the page; refresh a nd repeat unti…" at bounding box center [259, 436] width 293 height 995
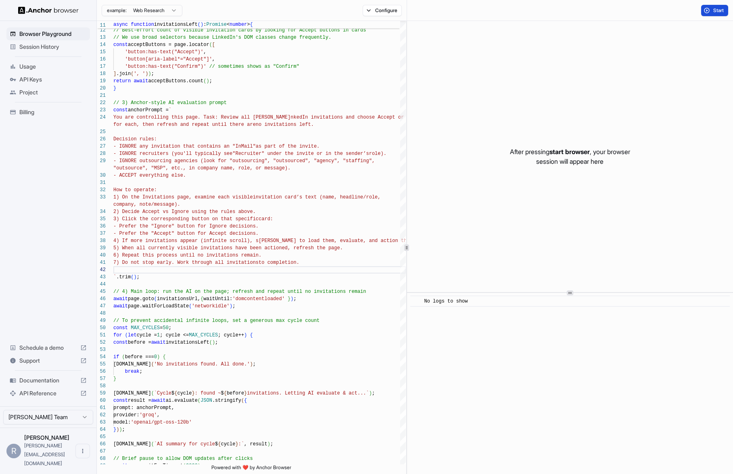
click at [716, 11] on span "Start" at bounding box center [718, 10] width 11 height 6
click at [248, 220] on div "` .trim ( ) ; // 4) Main loop: run the AI on the page; refresh a nd repeat unti…" at bounding box center [259, 480] width 293 height 1083
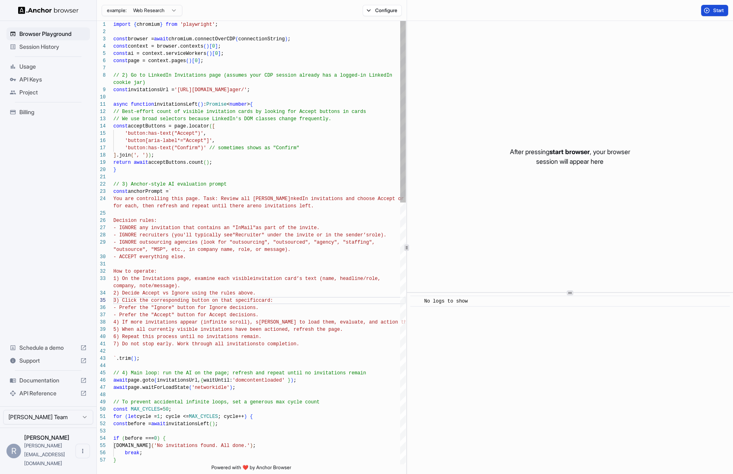
click at [713, 15] on button "Start" at bounding box center [714, 10] width 27 height 11
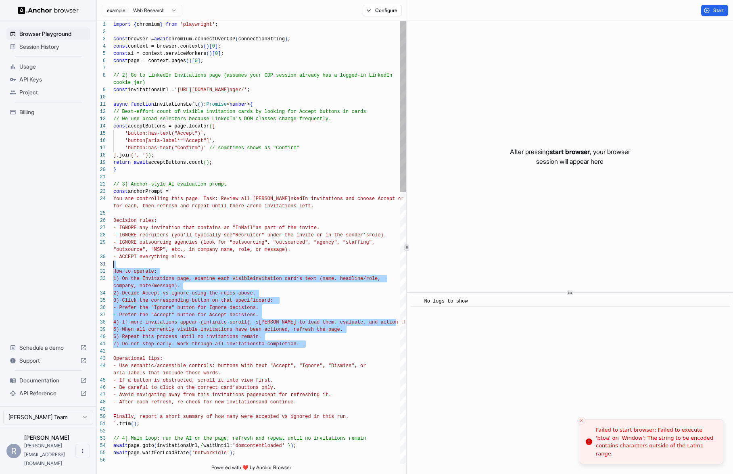
scroll to position [22, 0]
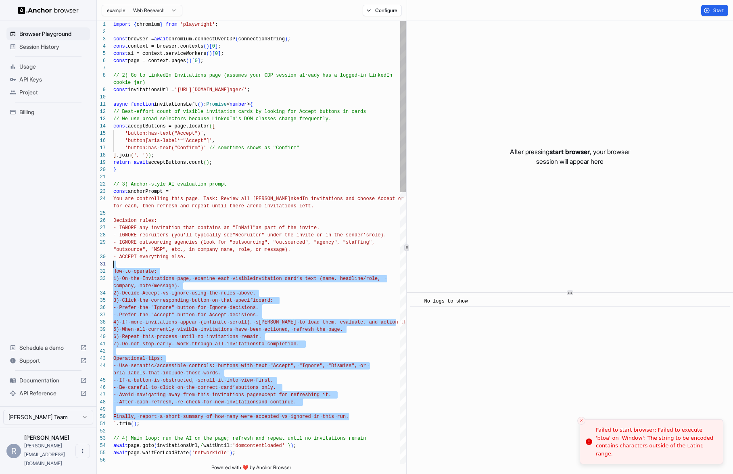
scroll to position [22, 0]
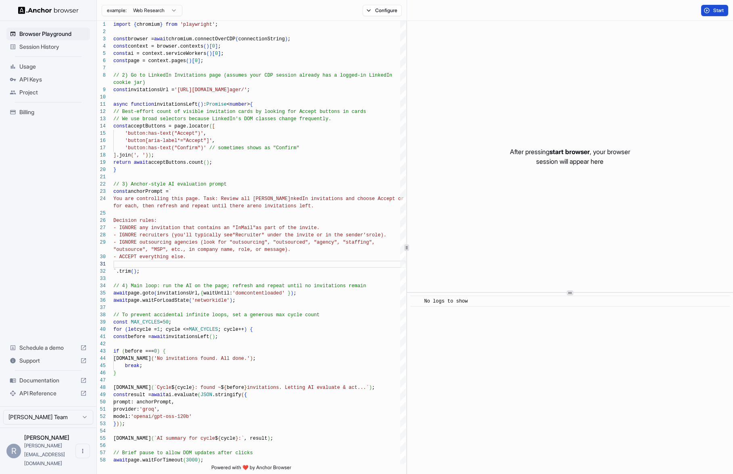
click at [706, 14] on button "Start" at bounding box center [714, 10] width 27 height 11
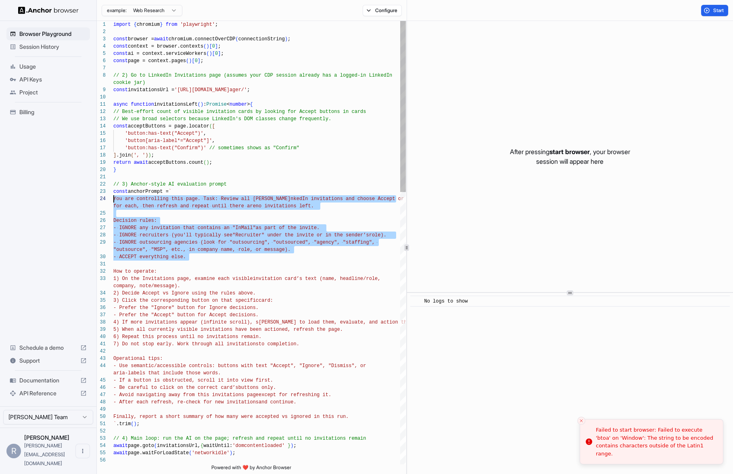
scroll to position [29, 0]
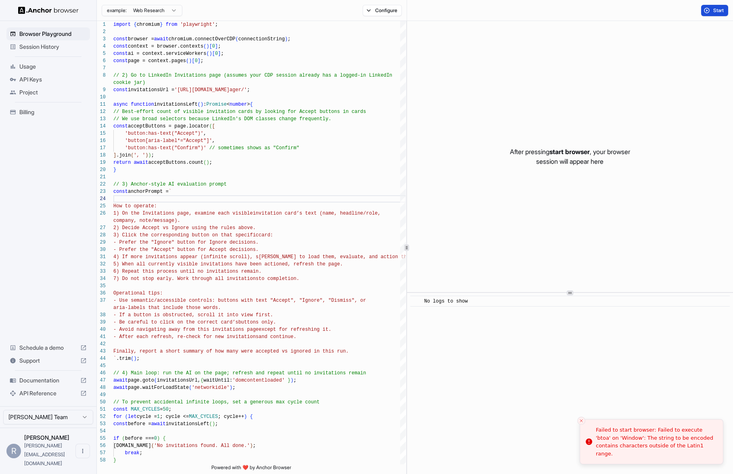
click at [723, 10] on span "Start" at bounding box center [718, 10] width 11 height 6
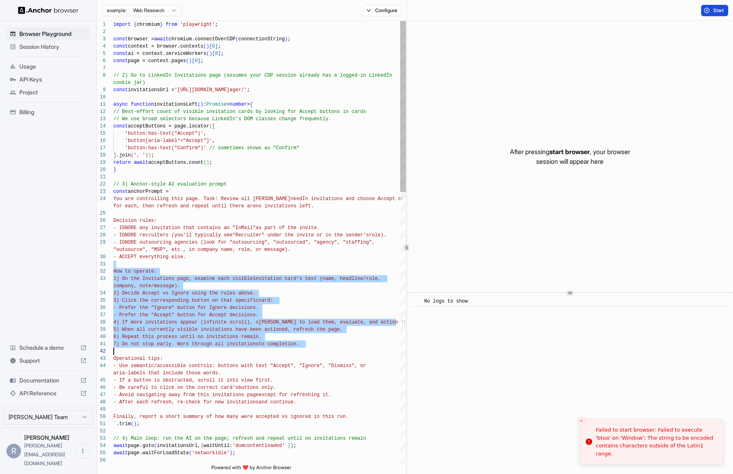
scroll to position [22, 0]
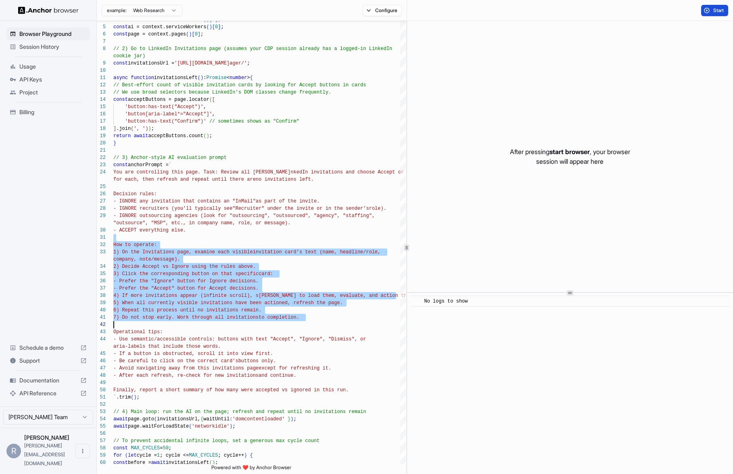
click at [719, 3] on div "Start" at bounding box center [570, 10] width 326 height 21
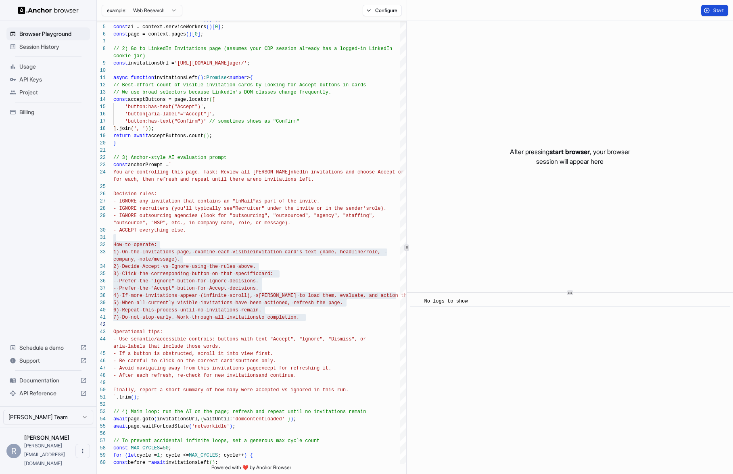
click at [715, 12] on span "Start" at bounding box center [718, 10] width 11 height 6
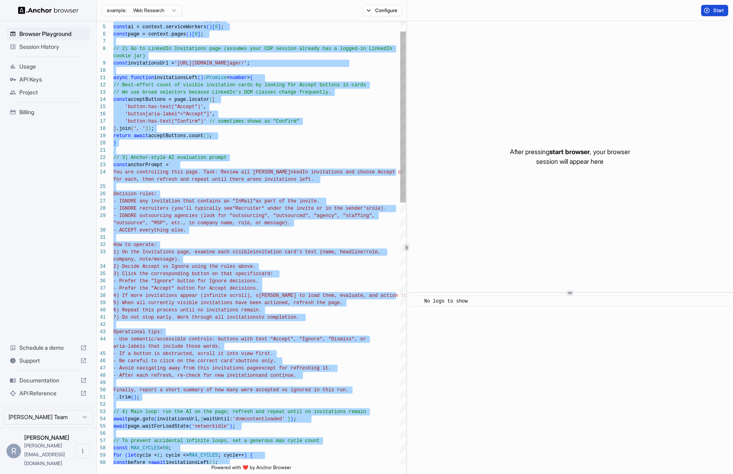
scroll to position [36, 0]
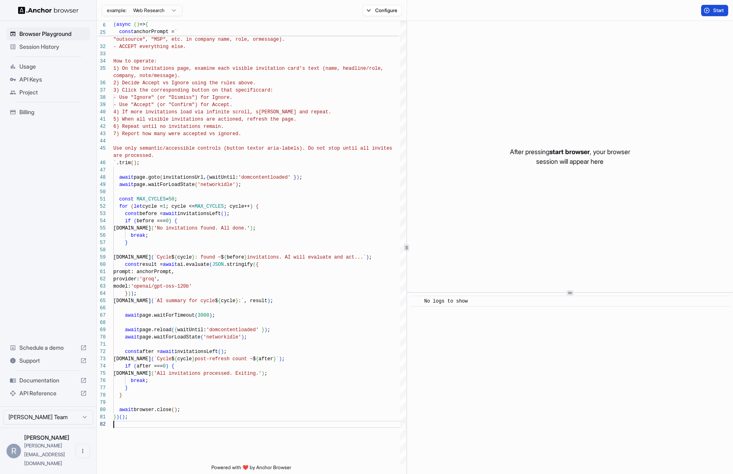
click at [708, 10] on button "Start" at bounding box center [714, 10] width 27 height 11
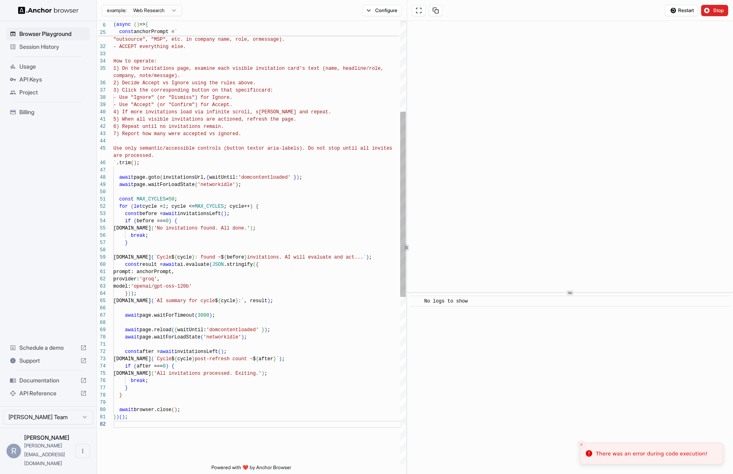
click at [251, 231] on div "for ( let cycle = 1 ; cycle <= MAX_CYCLES ; cycle++ ) { const MAX_CYCLES = 50 ;…" at bounding box center [259, 334] width 293 height 1061
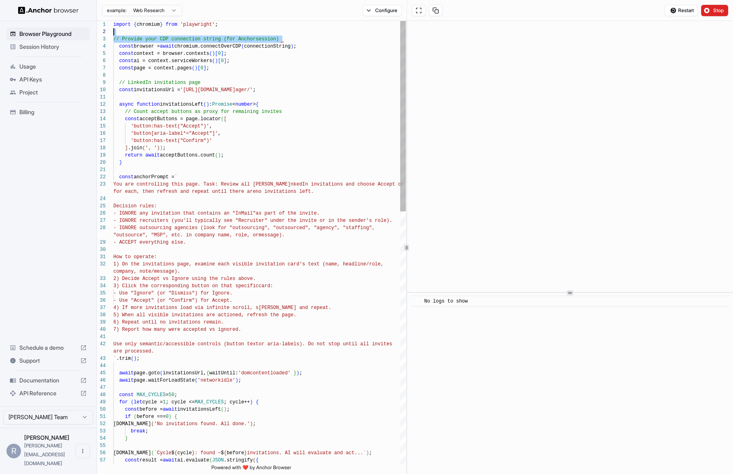
scroll to position [7, 0]
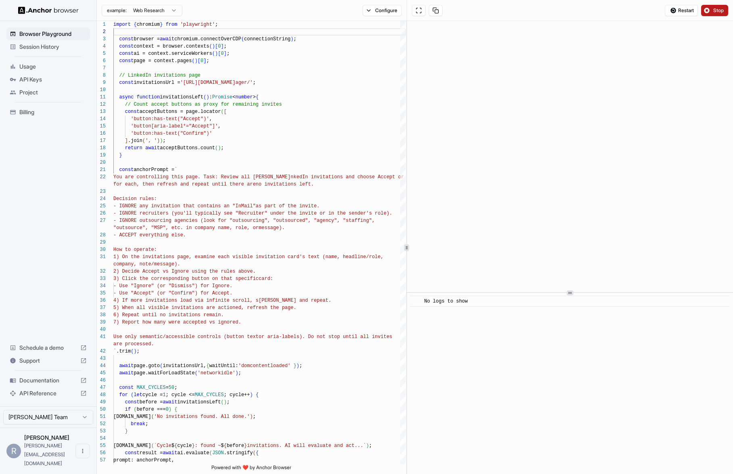
click at [709, 8] on button "Stop" at bounding box center [714, 10] width 27 height 11
click at [717, 10] on span "Start" at bounding box center [718, 10] width 11 height 6
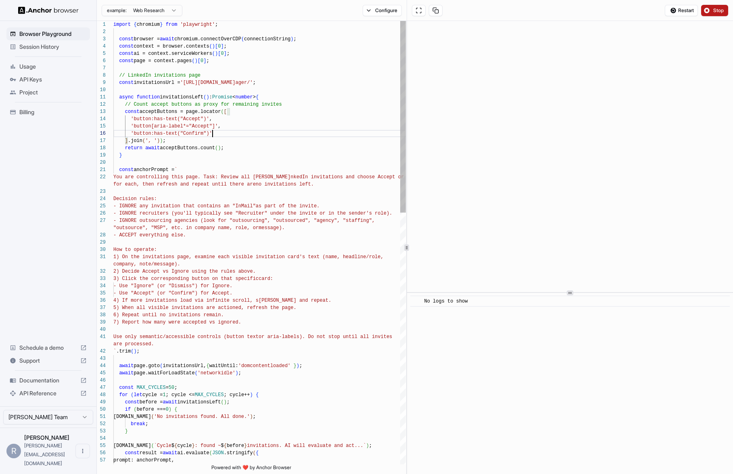
click at [678, 9] on span "Restart" at bounding box center [686, 10] width 16 height 6
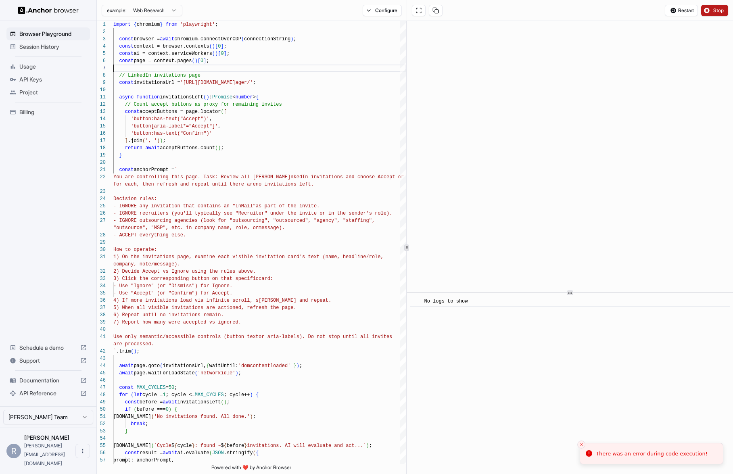
click at [385, 10] on button "Configure" at bounding box center [382, 10] width 39 height 11
click at [503, 49] on button "button" at bounding box center [502, 47] width 15 height 8
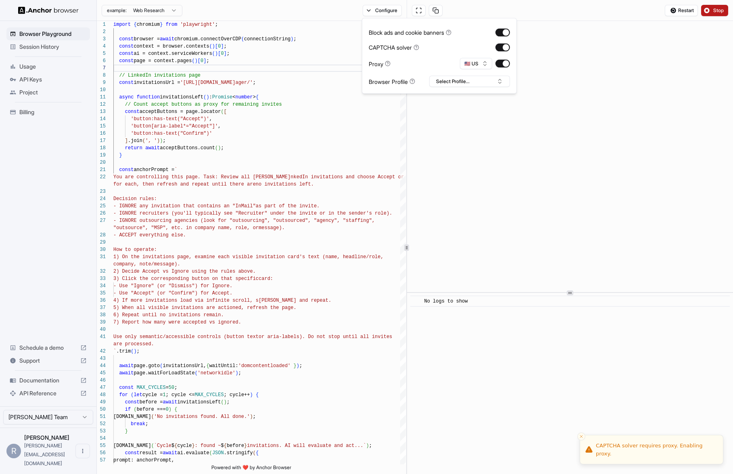
click at [458, 87] on div "Block ads and cookie banners CAPTCHA solver Proxy 🇺🇸 US Browser Profile Select …" at bounding box center [439, 56] width 155 height 76
click at [471, 82] on button "Select Profile..." at bounding box center [469, 81] width 81 height 11
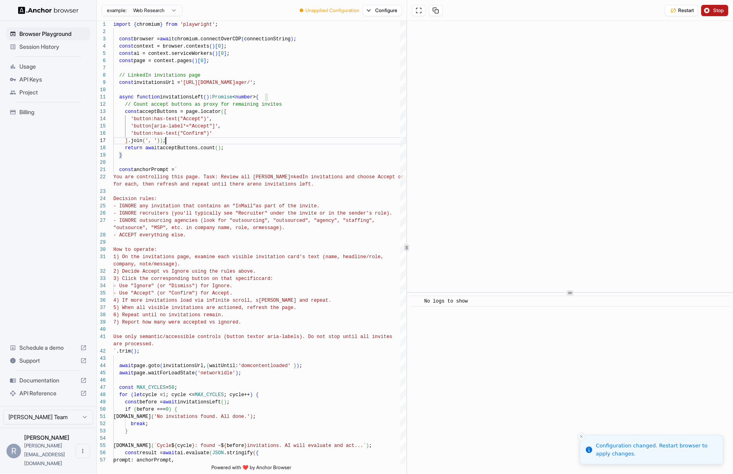
click at [583, 437] on icon "Close toast" at bounding box center [581, 436] width 5 height 5
click at [678, 10] on span "Restart" at bounding box center [686, 10] width 16 height 6
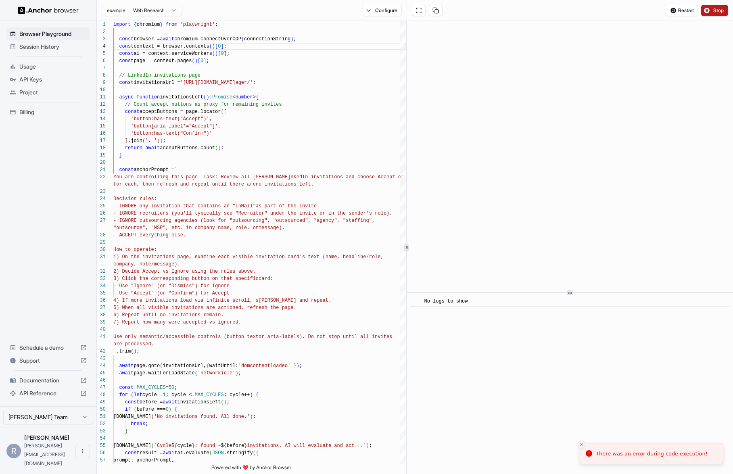
click at [496, 325] on div "​ No logs to show" at bounding box center [570, 383] width 326 height 181
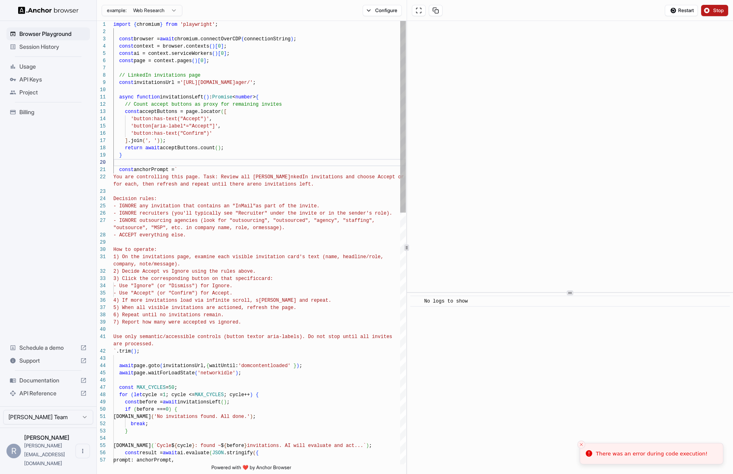
scroll to position [0, 0]
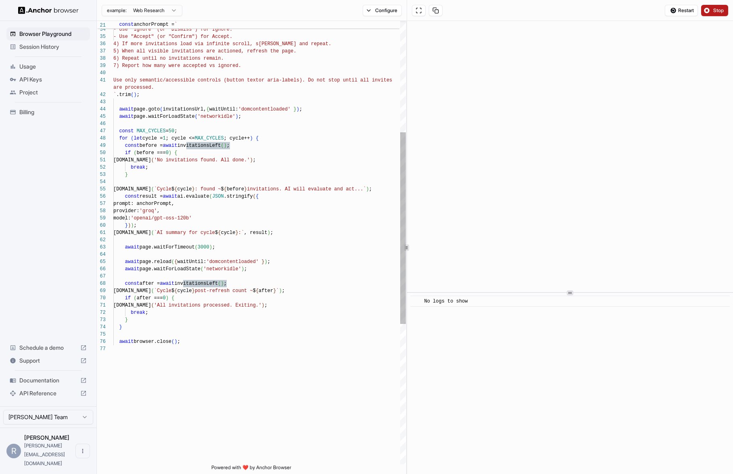
click at [217, 330] on div "break ; } console.info ( `Cycle $ { cycle } : found ~ $ { before } invitations.…" at bounding box center [259, 276] width 293 height 1024
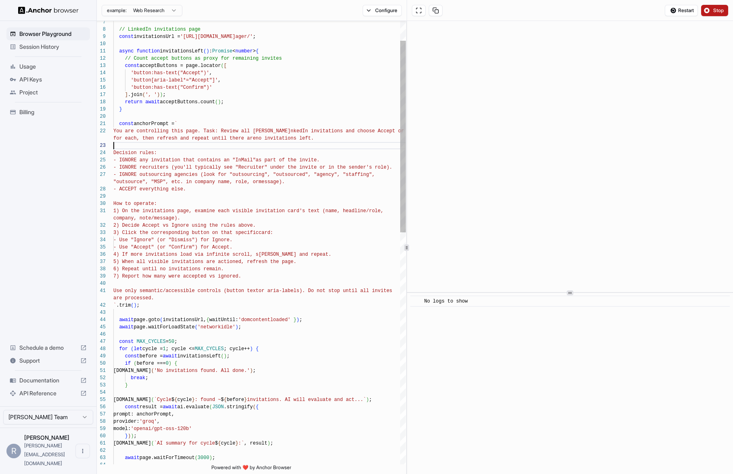
scroll to position [22, 0]
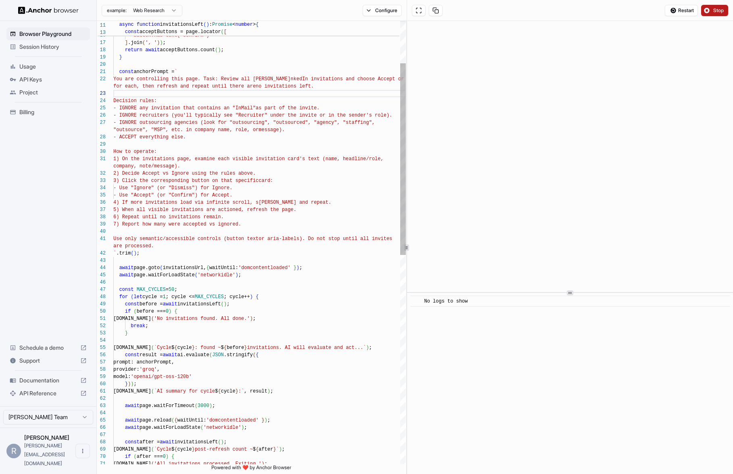
click at [242, 265] on div "break ; } console.info ( `Cycle $ { cycle } : found ~ $ { before } invitations.…" at bounding box center [259, 435] width 293 height 1024
click at [170, 280] on div "break ; } console.info ( `Cycle $ { cycle } : found ~ $ { before } invitations.…" at bounding box center [259, 435] width 293 height 1024
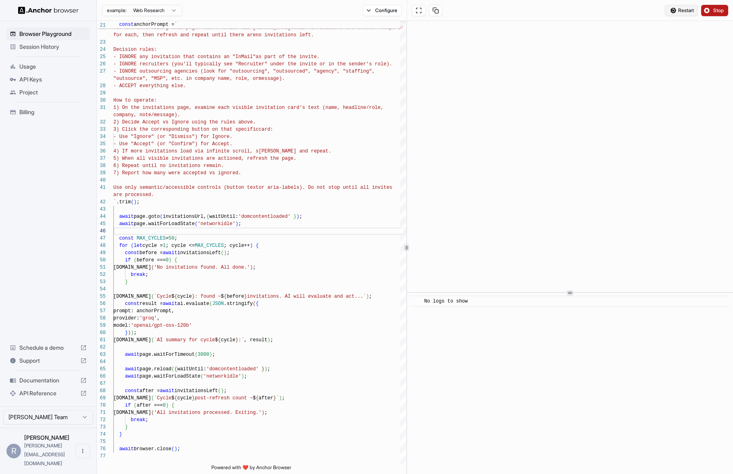
click at [674, 11] on button "Restart" at bounding box center [681, 10] width 33 height 11
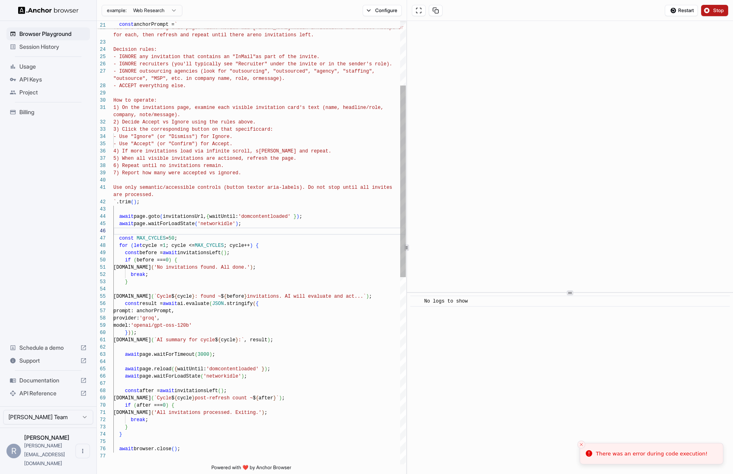
click at [287, 148] on div "break ; } console.info ( `Cycle $ { cycle } : found ~ $ { before } invitations.…" at bounding box center [259, 384] width 293 height 1024
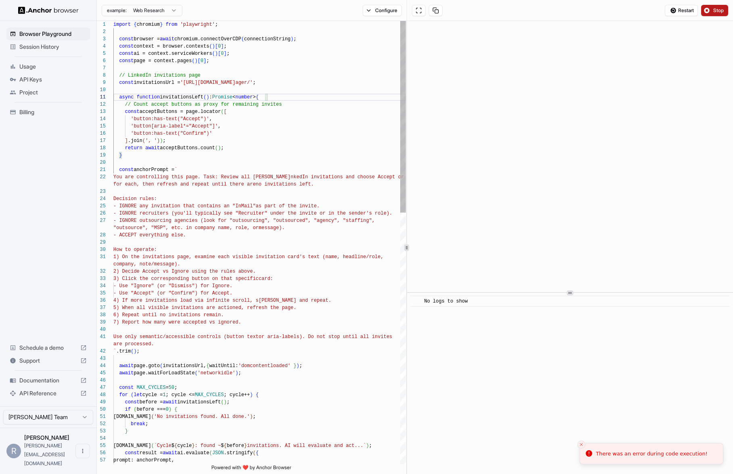
scroll to position [65, 0]
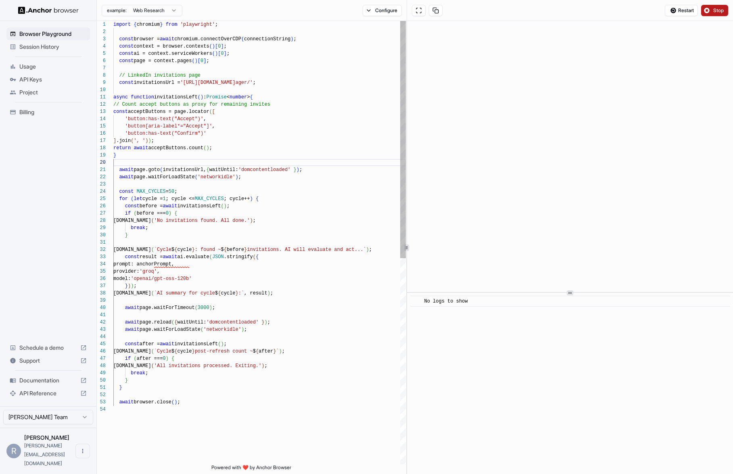
click at [154, 90] on div "break ; } console.info ( `Cycle $ { cycle } : found ~ $ { before } invitations.…" at bounding box center [259, 435] width 293 height 828
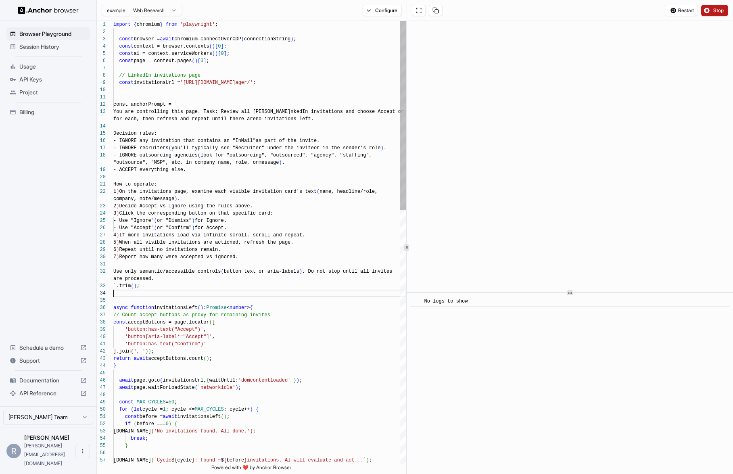
scroll to position [51, 0]
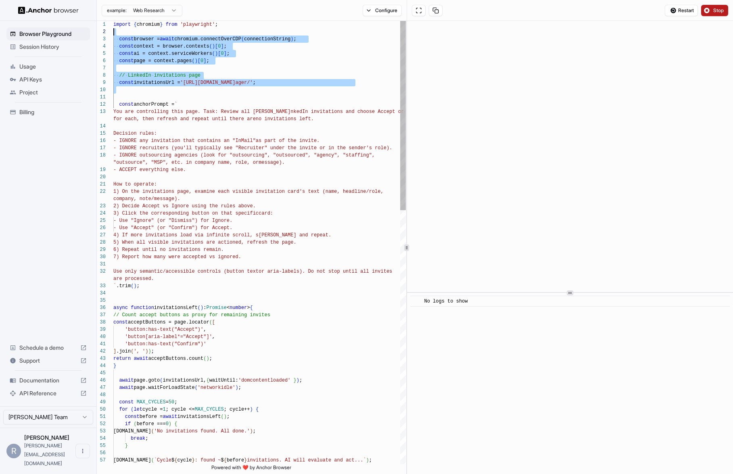
scroll to position [7, 0]
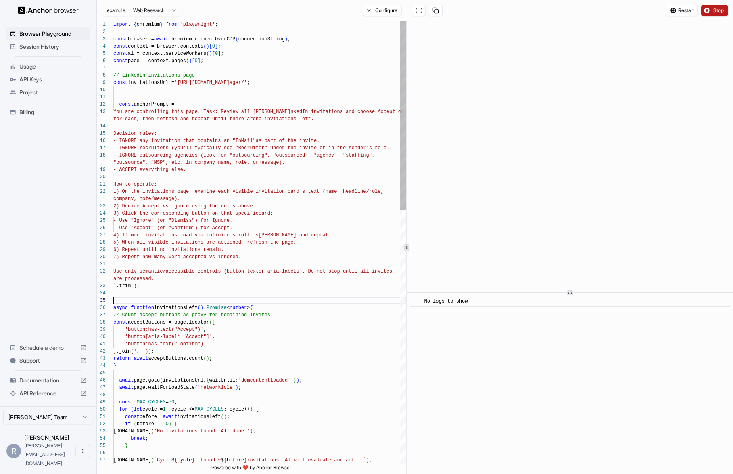
scroll to position [58, 0]
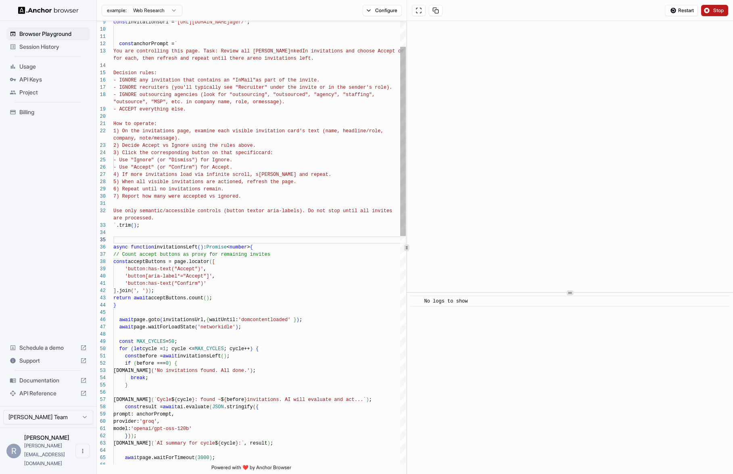
click at [172, 312] on div "await page.goto ( invitationsUrl, { waitUntil: 'domcontentloaded' } ) ; await p…" at bounding box center [259, 479] width 293 height 1039
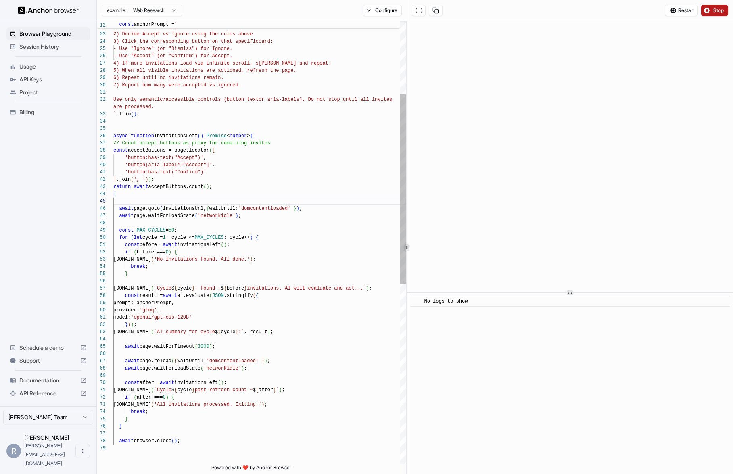
click at [186, 223] on div "await page.goto ( invitationsUrl, { waitUntil: 'domcontentloaded' } ) ; await p…" at bounding box center [259, 368] width 293 height 1039
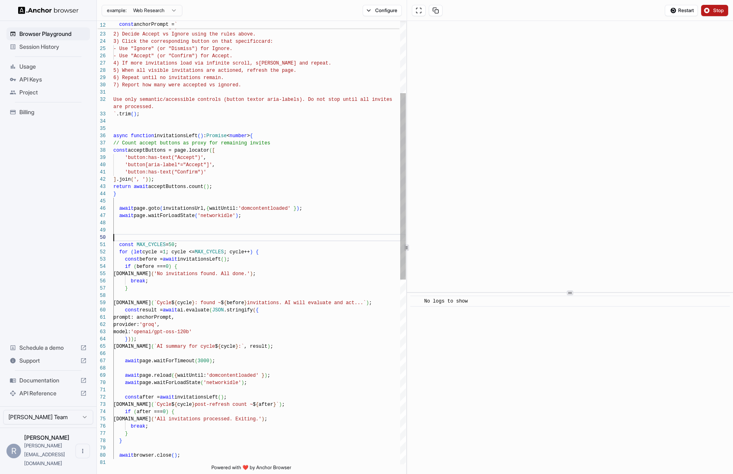
scroll to position [15, 0]
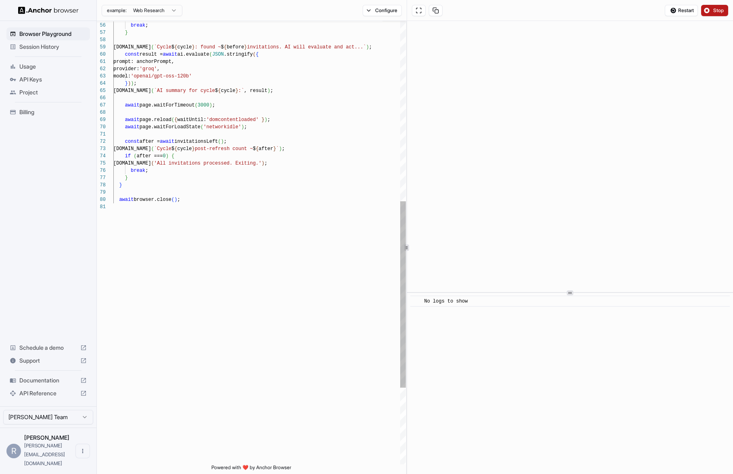
click at [219, 273] on div "console.info ( 'No invitations found. All done.' ) ; break ; } console.info ( `…" at bounding box center [259, 119] width 293 height 1053
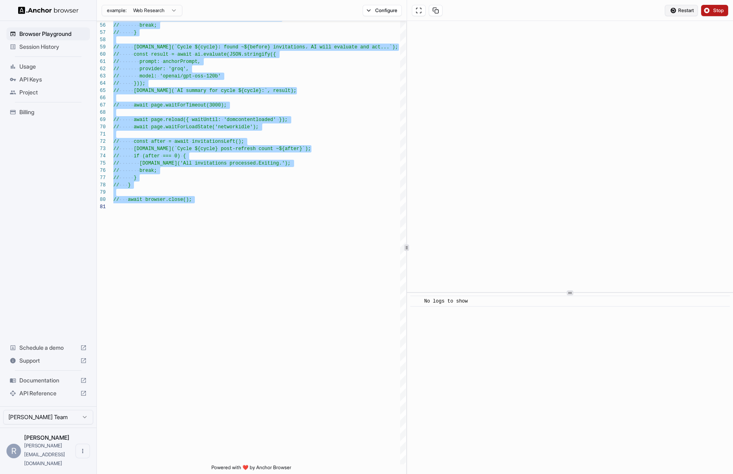
click at [676, 11] on button "Restart" at bounding box center [681, 10] width 33 height 11
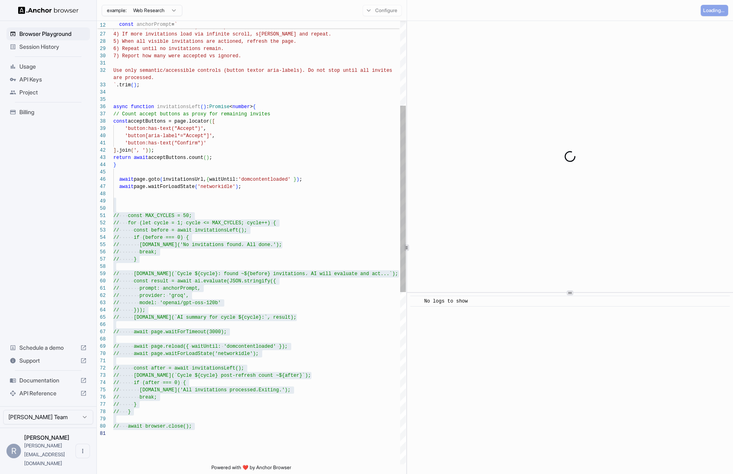
click at [290, 206] on div "// console.info('No invitations found. All d one.'); // break; // } // console.…" at bounding box center [259, 346] width 293 height 1053
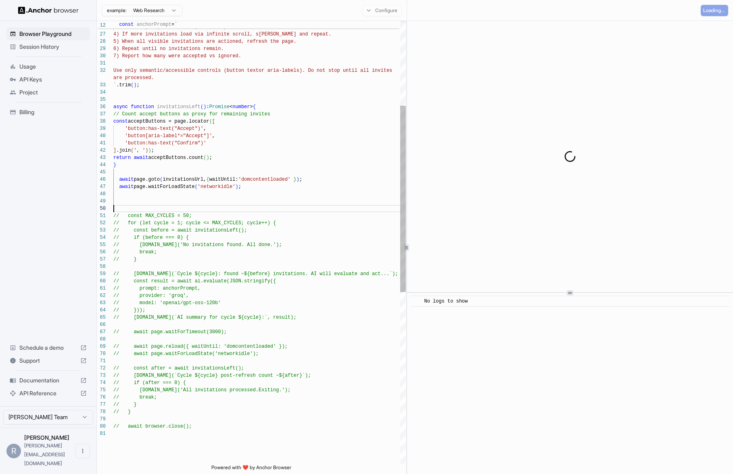
scroll to position [22, 0]
click at [281, 196] on div "// console.info('No invitations found. All d one.'); // break; // } // console.…" at bounding box center [259, 346] width 293 height 1053
click at [153, 120] on div "// console.info('No invitations found. All d one.'); // break; // } // console.…" at bounding box center [259, 346] width 293 height 1053
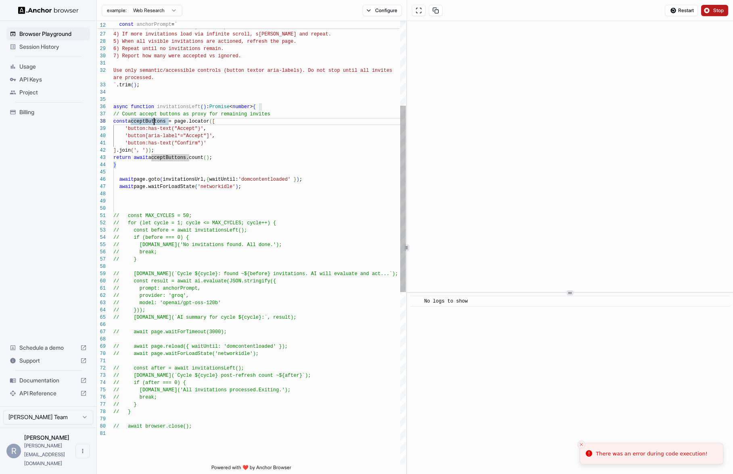
click at [222, 161] on div "// console.info('No invitations found. All d one.'); // break; // } // console.…" at bounding box center [259, 346] width 293 height 1053
click at [211, 169] on div "// console.info('No invitations found. All d one.'); // break; // } // console.…" at bounding box center [259, 346] width 293 height 1053
click at [201, 96] on div "// console.info('No invitations found. All d one.'); // break; // } // console.…" at bounding box center [259, 346] width 293 height 1053
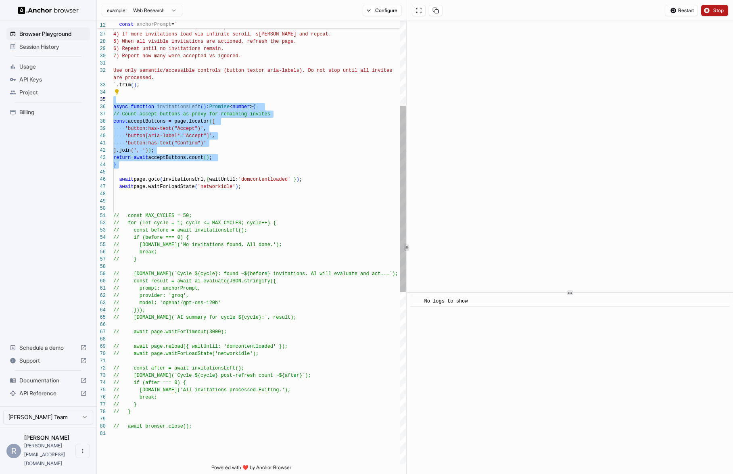
click at [188, 176] on div "// console.info('No invitations found. All d one.'); // break; // } // console.…" at bounding box center [259, 346] width 293 height 1053
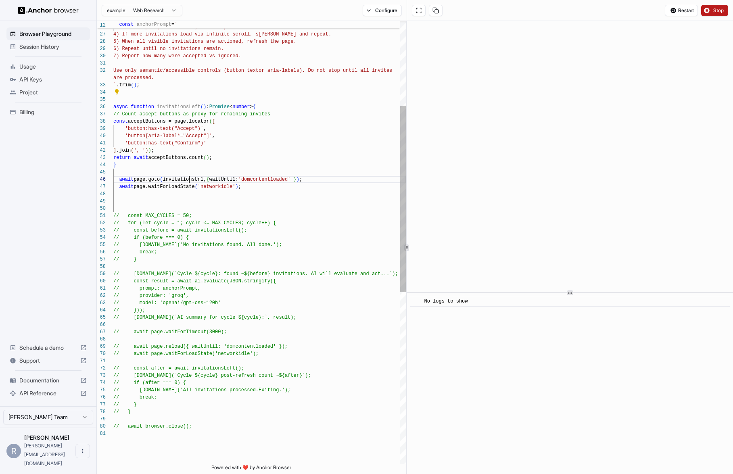
scroll to position [65, 0]
click at [192, 167] on div "// console.info('No invitations found. All d one.'); // break; // } // console.…" at bounding box center [259, 346] width 293 height 1053
click at [204, 102] on div "// console.info('No invitations found. All d one.'); // break; // } // console.…" at bounding box center [259, 346] width 293 height 1053
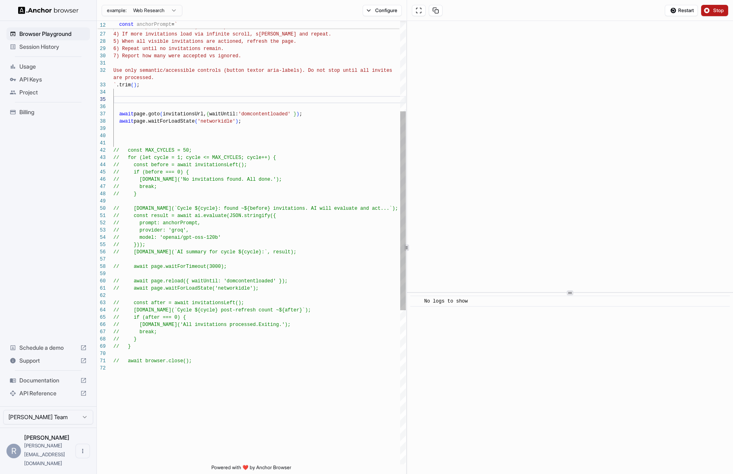
click at [184, 138] on div "// console.info('No invitations found. All d one.'); // break; // } // console.…" at bounding box center [259, 314] width 293 height 988
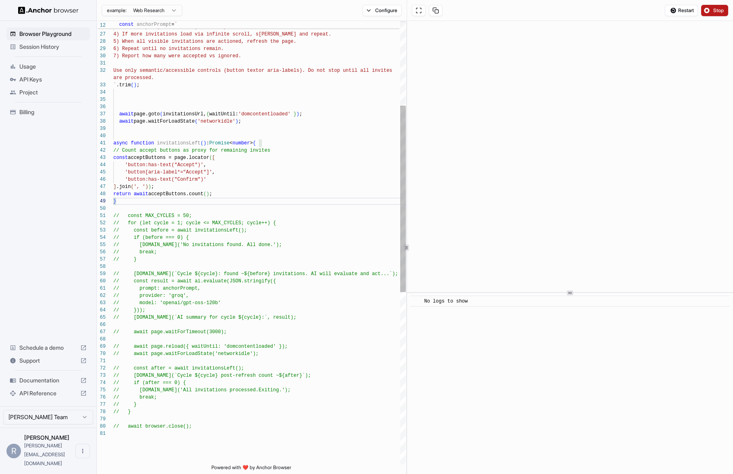
click at [155, 143] on div "// console.info('No invitations found. All d one.'); // break; // } // console.…" at bounding box center [259, 346] width 293 height 1053
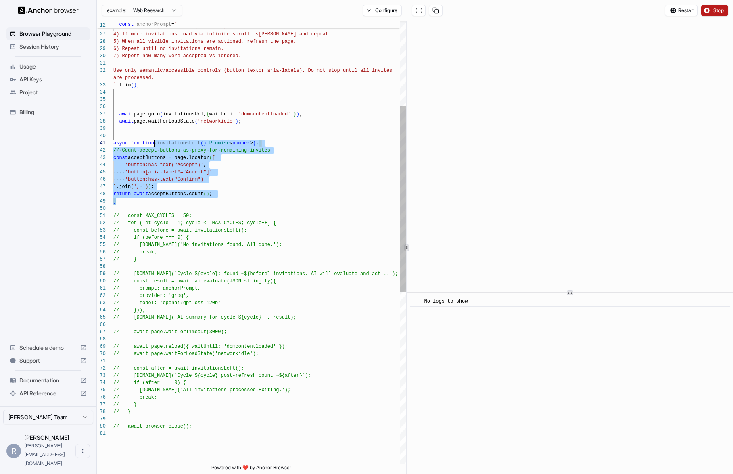
scroll to position [29, 0]
click at [155, 143] on div "// console.info('No invitations found. All d one.'); // break; // } // console.…" at bounding box center [259, 346] width 293 height 1053
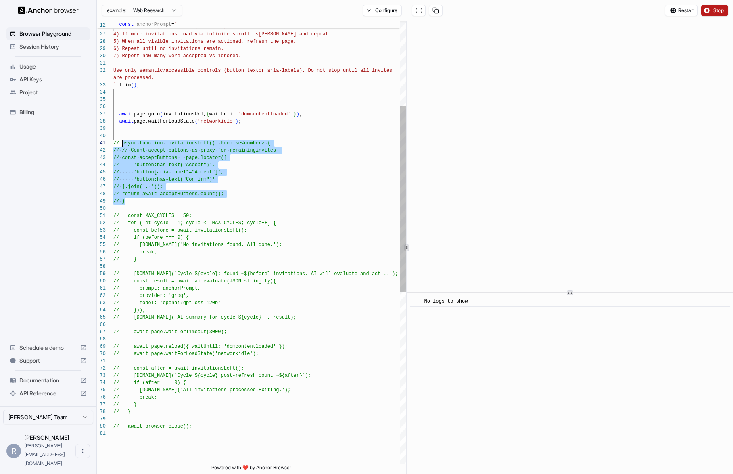
click at [199, 106] on div "// console.info('No invitations found. All d one.'); // break; // } // console.…" at bounding box center [259, 346] width 293 height 1053
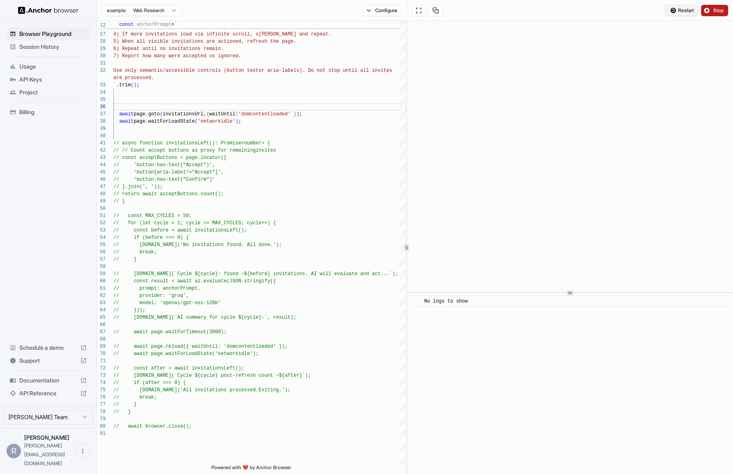
click at [678, 13] on span "Restart" at bounding box center [686, 10] width 16 height 6
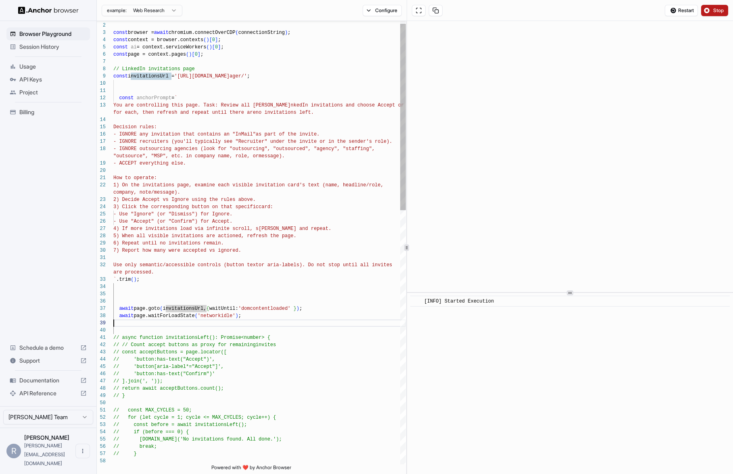
scroll to position [15, 0]
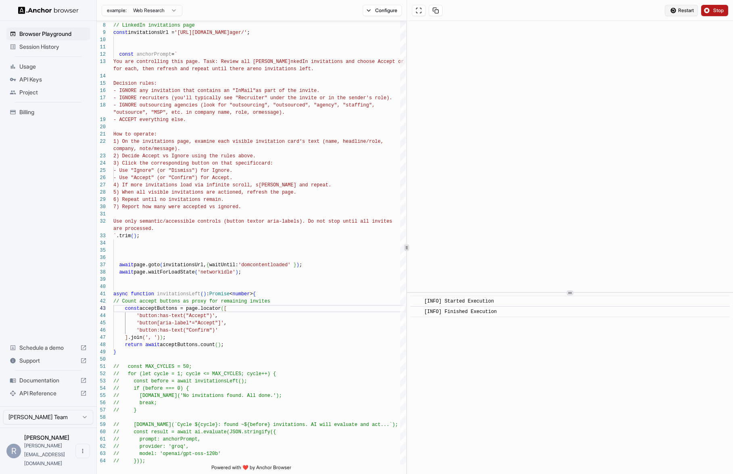
click at [683, 8] on span "Restart" at bounding box center [686, 10] width 16 height 6
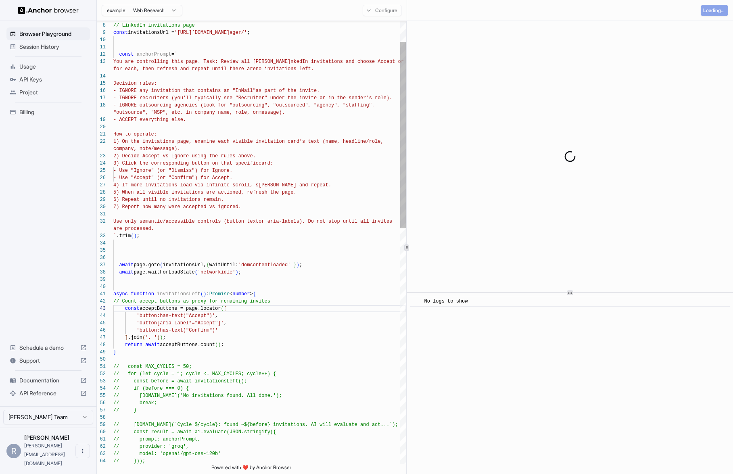
type textarea "**********"
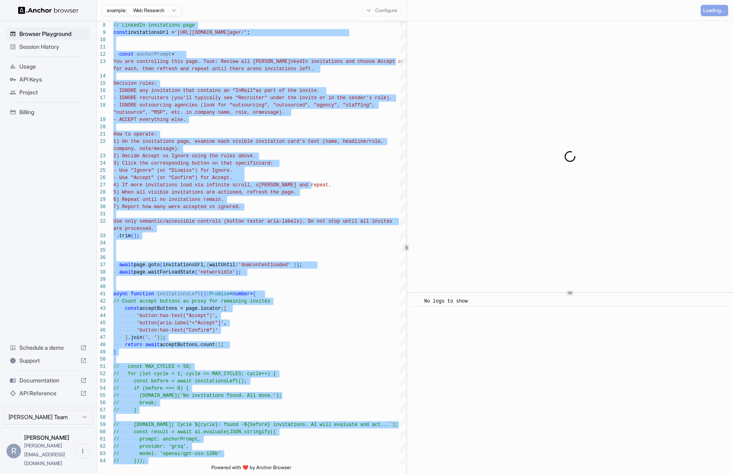
click at [53, 77] on span "API Keys" at bounding box center [52, 79] width 67 height 8
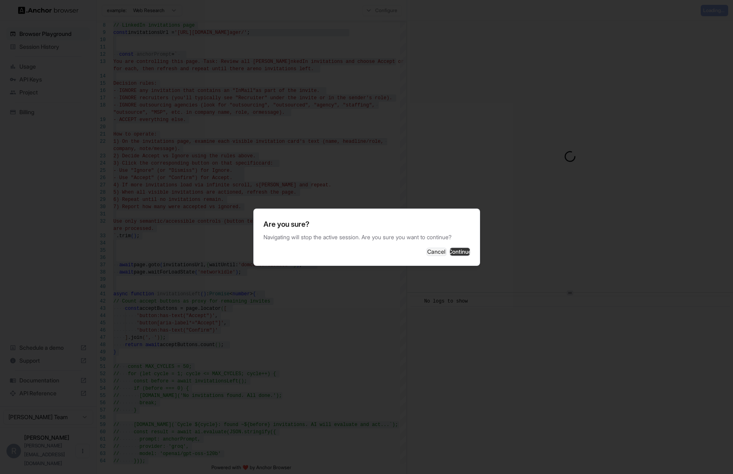
click at [450, 255] on button "Continue" at bounding box center [460, 252] width 20 height 8
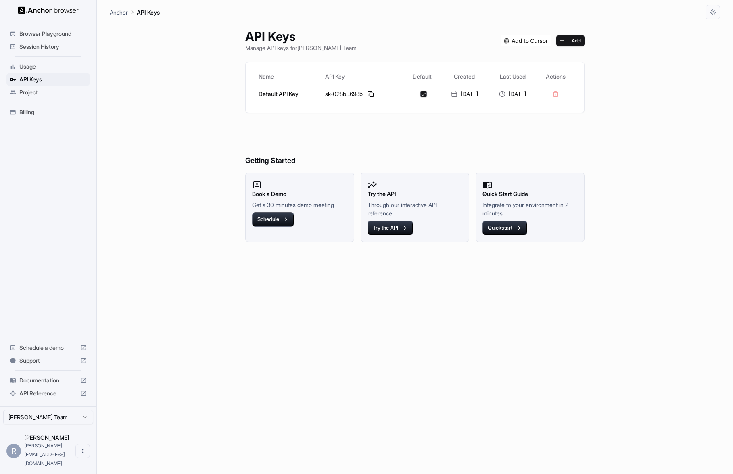
click at [64, 63] on span "Usage" at bounding box center [52, 67] width 67 height 8
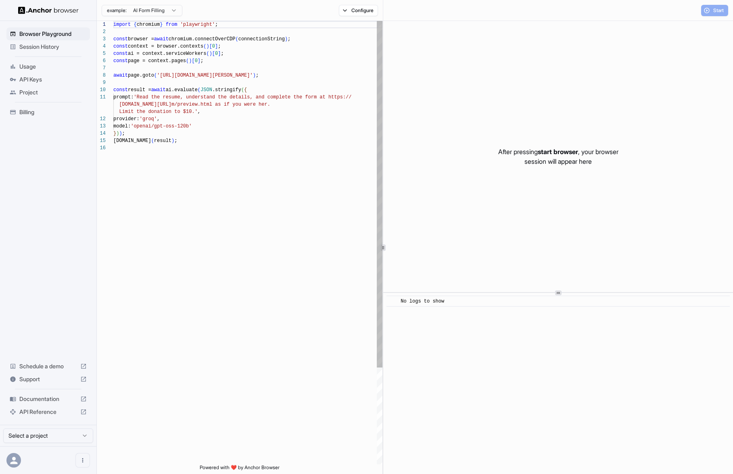
scroll to position [73, 0]
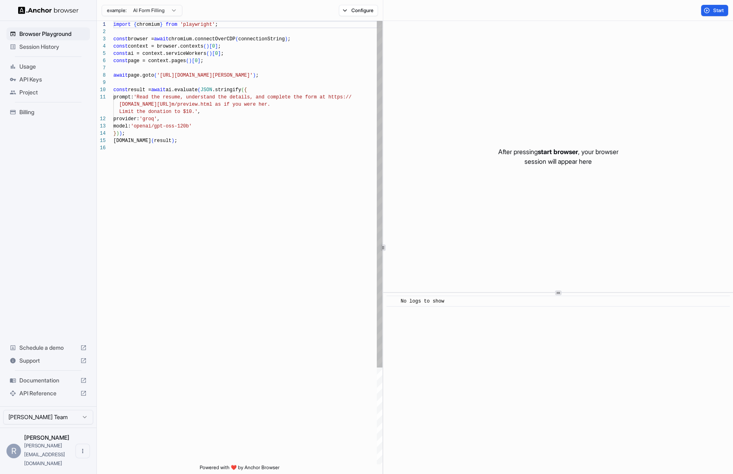
click at [183, 79] on div "import { chromium } from 'playwright' ; const browser = await chromium.connectO…" at bounding box center [247, 304] width 269 height 567
click at [171, 191] on div "import { chromium } from 'playwright' ; const browser = await chromium.connectO…" at bounding box center [247, 304] width 269 height 567
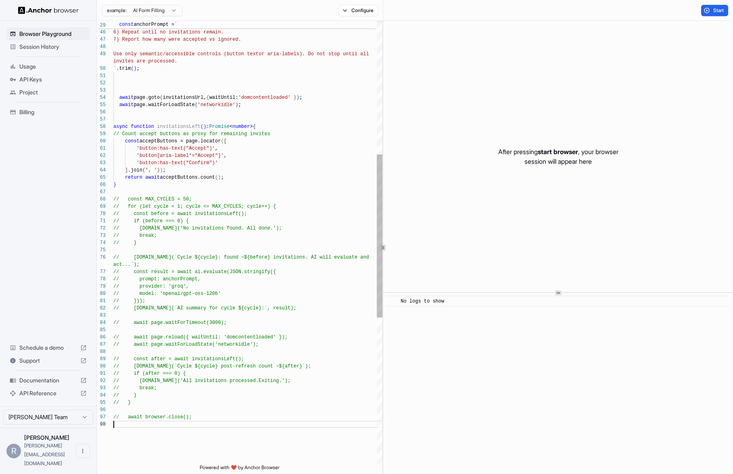
click at [155, 89] on div "4) If more invitations load via infinite scroll, s croll and repeat. 5) When al…" at bounding box center [247, 261] width 269 height 1206
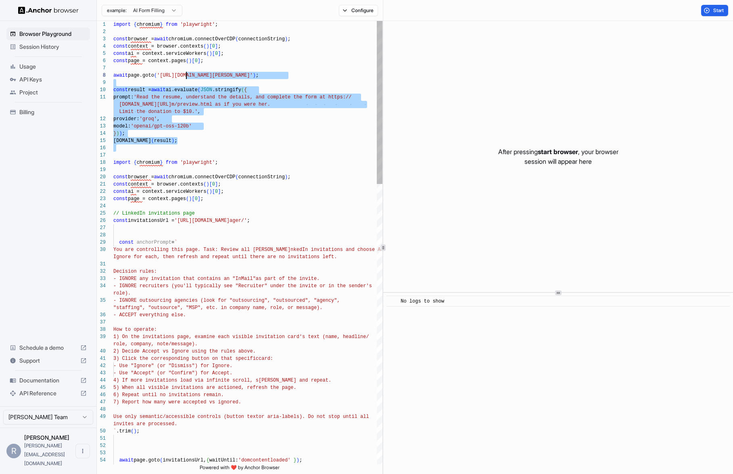
scroll to position [51, 0]
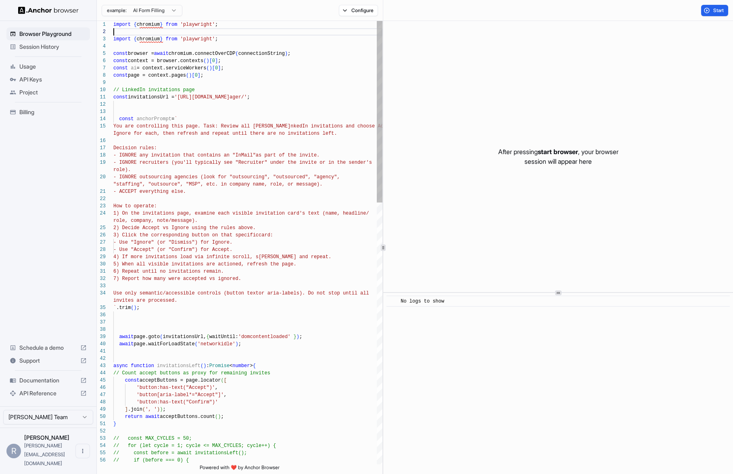
scroll to position [0, 0]
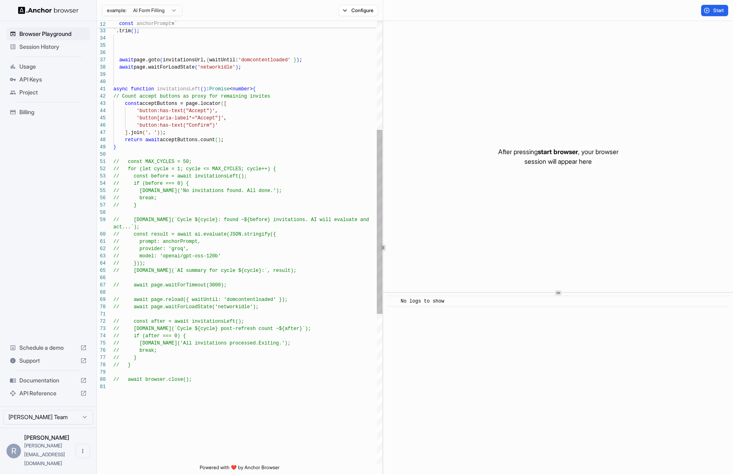
click at [195, 159] on div "// } // console.info('No invitations found. All d one.'); // break; // if (befo…" at bounding box center [247, 293] width 269 height 1068
click at [201, 153] on div "// } // console.info('No invitations found. All d one.'); // break; // if (befo…" at bounding box center [247, 293] width 269 height 1068
click at [713, 13] on span "Start" at bounding box center [718, 10] width 11 height 6
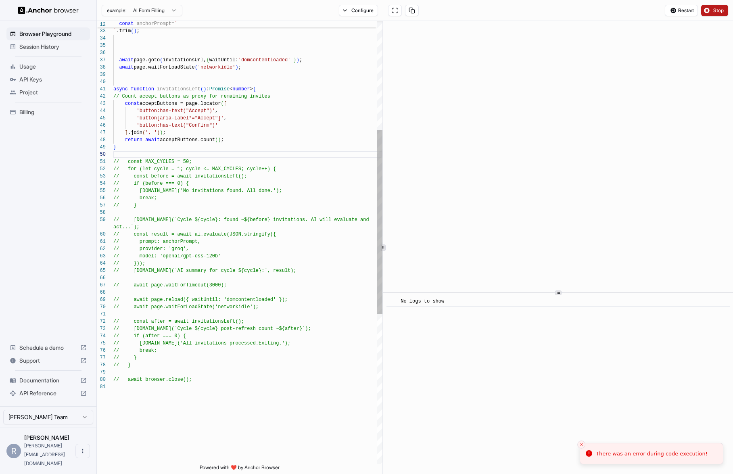
click at [273, 75] on div "// } // console.info('No invitations found. All d one.'); // break; // if (befo…" at bounding box center [247, 293] width 269 height 1068
click at [236, 82] on div "// } // console.info('No invitations found. All d one.'); // break; // if (befo…" at bounding box center [247, 293] width 269 height 1068
click at [186, 92] on div "// } // console.info('No invitations found. All d one.'); // break; // if (befo…" at bounding box center [247, 293] width 269 height 1068
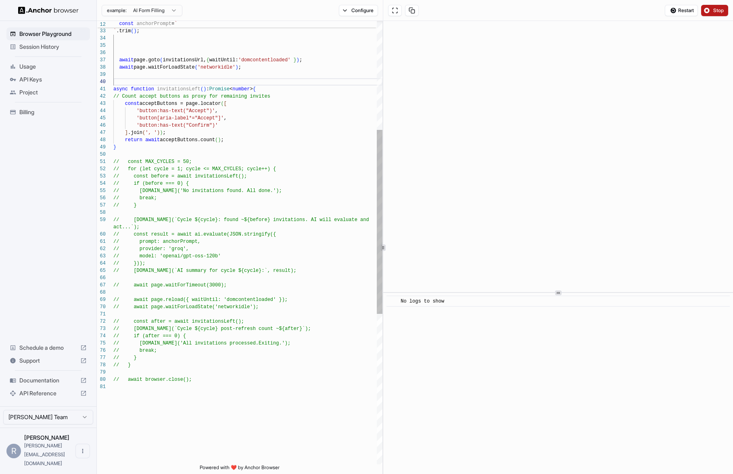
scroll to position [36, 0]
click at [186, 92] on div "// } // console.info('No invitations found. All d one.'); // break; // if (befo…" at bounding box center [247, 293] width 269 height 1068
click at [258, 100] on div "// } // console.info('No invitations found. All d one.'); // break; // if (befo…" at bounding box center [247, 293] width 269 height 1068
click at [180, 145] on div "// } // console.info('No invitations found. All d one.'); // break; // if (befo…" at bounding box center [247, 293] width 269 height 1068
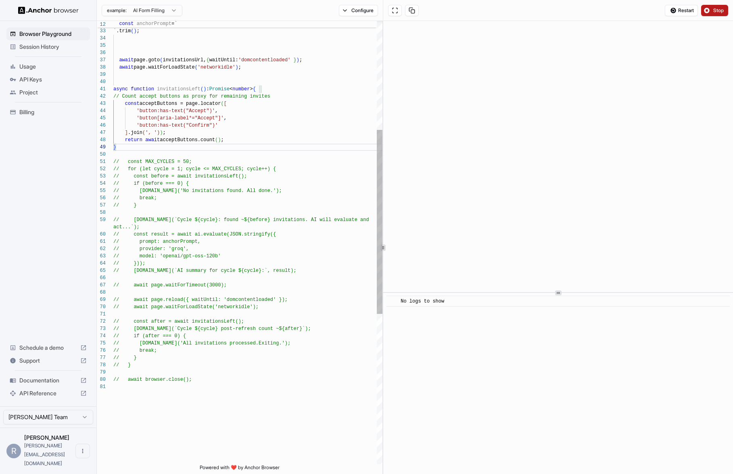
click at [188, 148] on div "// } // console.info('No invitations found. All d one.'); // break; // if (befo…" at bounding box center [247, 293] width 269 height 1068
click at [170, 182] on div "// } // console.info('No invitations found. All d one.'); // break; // if (befo…" at bounding box center [247, 293] width 269 height 1068
click at [173, 153] on div "// } // console.info('No invitations found. All d one.'); // break; // if (befo…" at bounding box center [247, 293] width 269 height 1068
click at [236, 401] on div "// } // console.info('No invitations found. All d one.'); // break; // if (befo…" at bounding box center [247, 293] width 269 height 1068
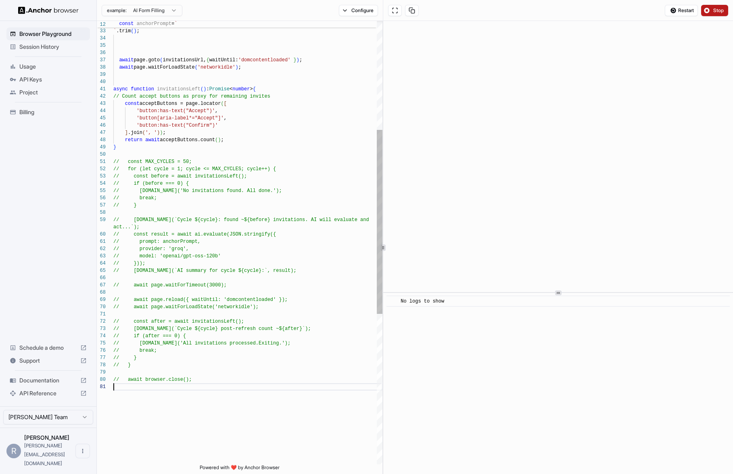
scroll to position [44, 0]
click at [167, 149] on div "// } // console.info('No invitations found. All d one.'); // break; // if (befo…" at bounding box center [247, 293] width 269 height 1068
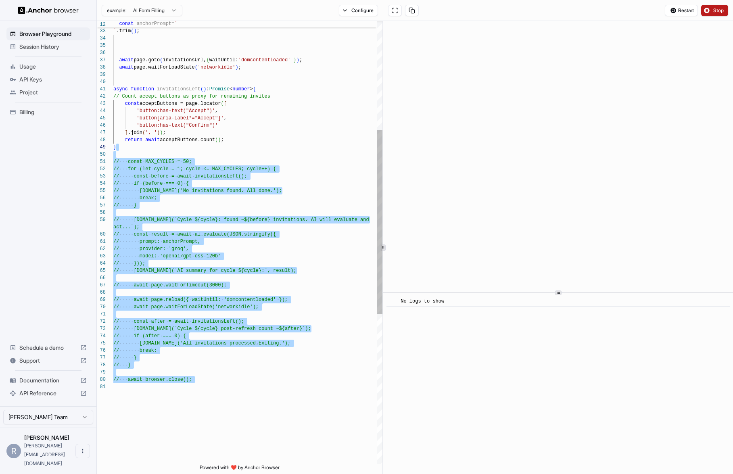
click at [161, 153] on div "// } // console.info('No invitations found. All d one.'); // break; // if (befo…" at bounding box center [247, 293] width 269 height 1068
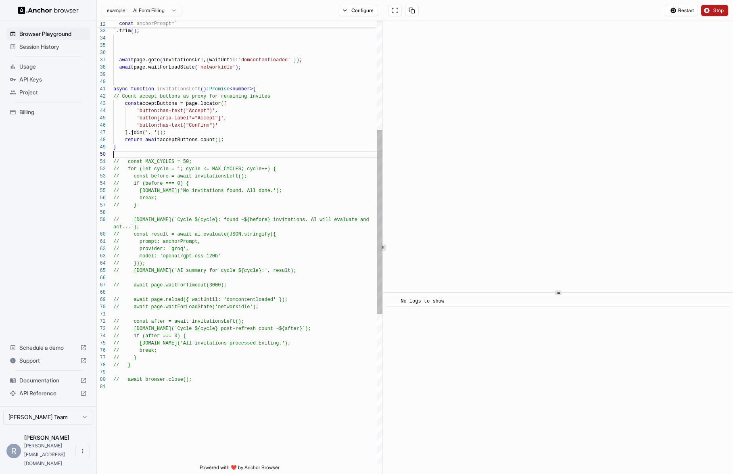
scroll to position [29, 0]
click at [189, 440] on div "// } // console.info('No invitations found. All d one.'); // break; // if (befo…" at bounding box center [247, 293] width 269 height 1068
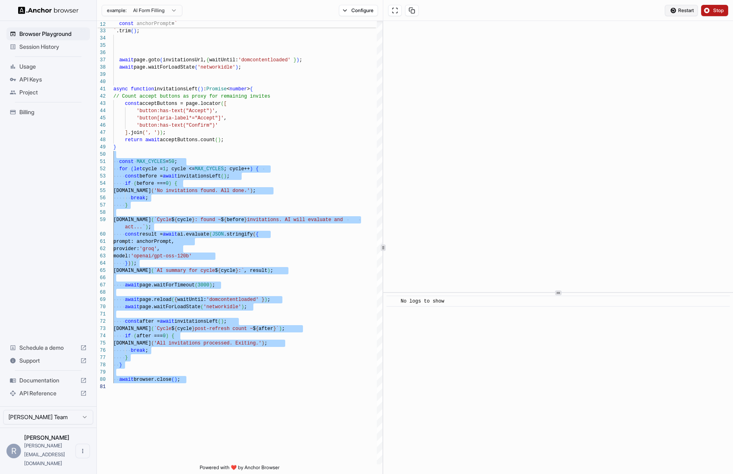
click at [681, 11] on span "Restart" at bounding box center [686, 10] width 16 height 6
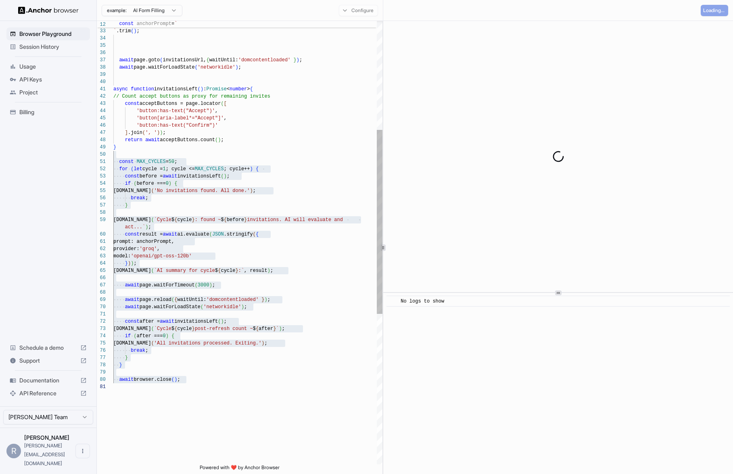
click at [207, 161] on div "} console.info ( 'No invitations found. All done.' ) ; break ; if ( before === …" at bounding box center [247, 293] width 269 height 1068
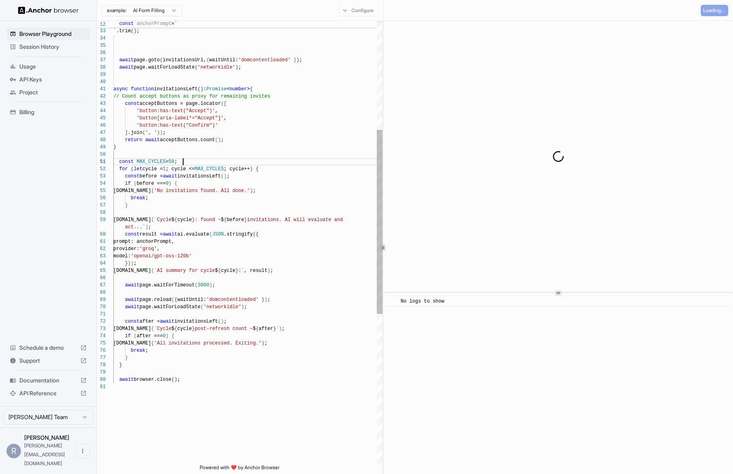
click at [221, 150] on div "} console.info ( 'No invitations found. All done.' ) ; break ; if ( before === …" at bounding box center [247, 293] width 269 height 1068
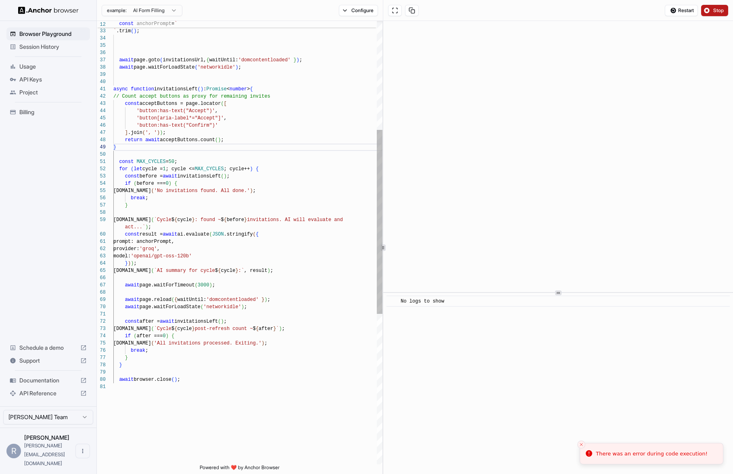
click at [120, 169] on div "} console.info ( 'No invitations found. All done.' ) ; break ; if ( before === …" at bounding box center [247, 293] width 269 height 1068
click at [159, 175] on div "} console.info ( 'No invitations found. All done.' ) ; break ; if ( before === …" at bounding box center [247, 293] width 269 height 1068
click at [223, 172] on div "} console.info ( 'No invitations found. All done.' ) ; break ; if ( before === …" at bounding box center [247, 293] width 269 height 1068
click at [205, 176] on div "} console.info ( 'No invitations found. All done.' ) ; break ; if ( before === …" at bounding box center [247, 293] width 269 height 1068
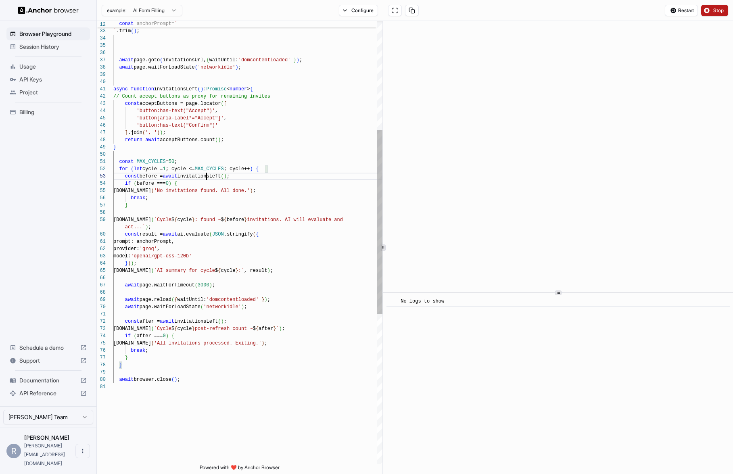
scroll to position [51, 0]
click at [205, 176] on div "} console.info ( 'No invitations found. All done.' ) ; break ; if ( before === …" at bounding box center [247, 293] width 269 height 1068
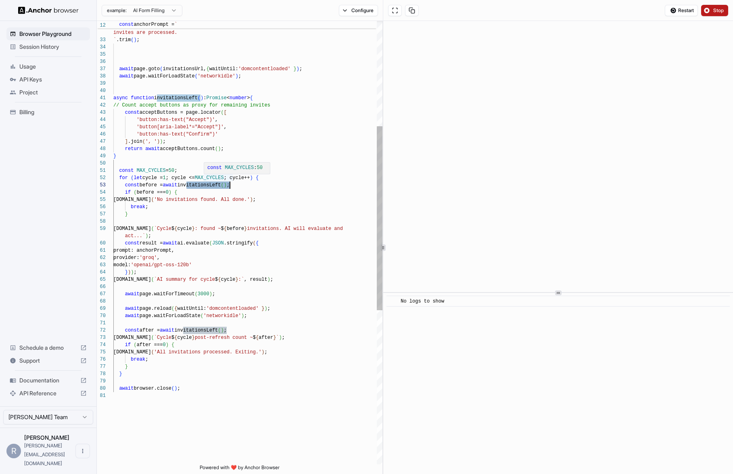
click at [245, 158] on div "} console.info ( 'No invitations found. All done.' ) ; break ; if ( before === …" at bounding box center [247, 302] width 269 height 1068
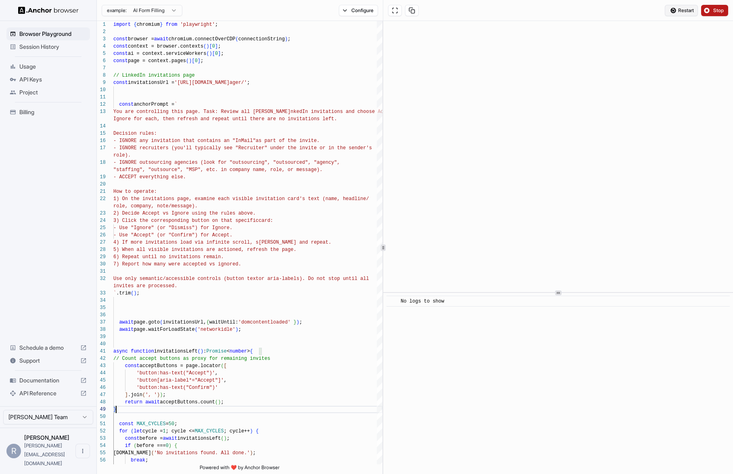
click at [673, 10] on button "Restart" at bounding box center [681, 10] width 33 height 11
click at [673, 10] on div "Loading..." at bounding box center [558, 10] width 350 height 21
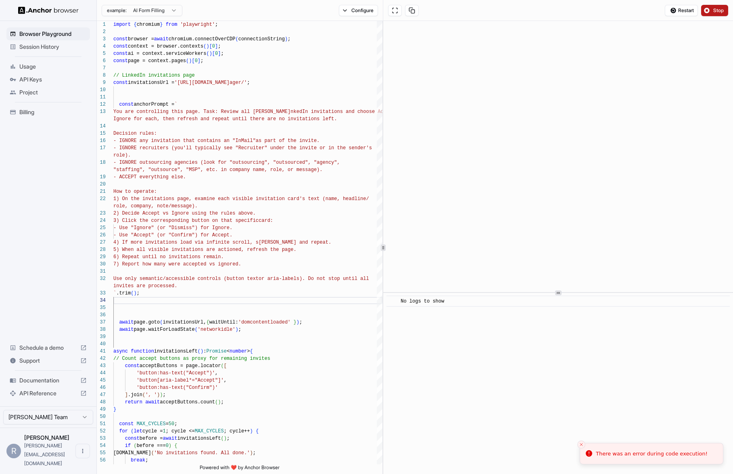
click at [639, 455] on div "There was an error during code execution!" at bounding box center [652, 454] width 112 height 8
click at [608, 454] on div "There was an error during code execution!" at bounding box center [652, 454] width 112 height 8
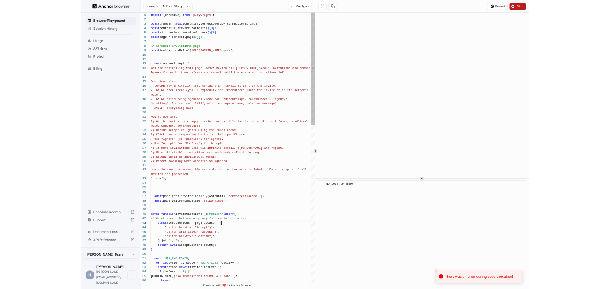
scroll to position [51, 0]
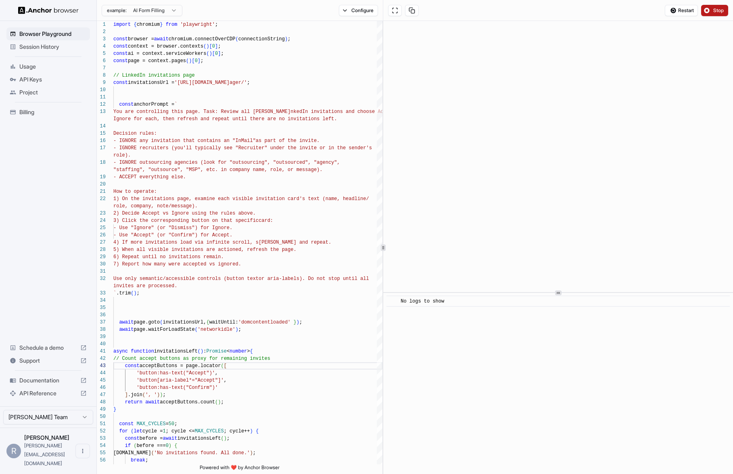
type textarea "**********"
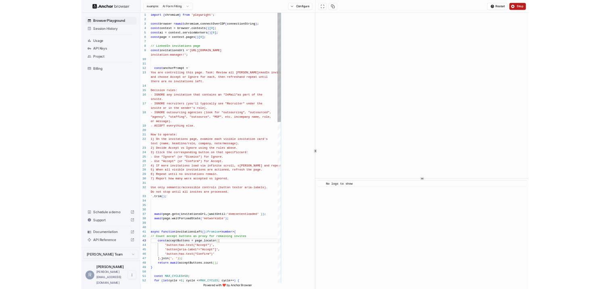
scroll to position [73, 0]
